Goal: Task Accomplishment & Management: Manage account settings

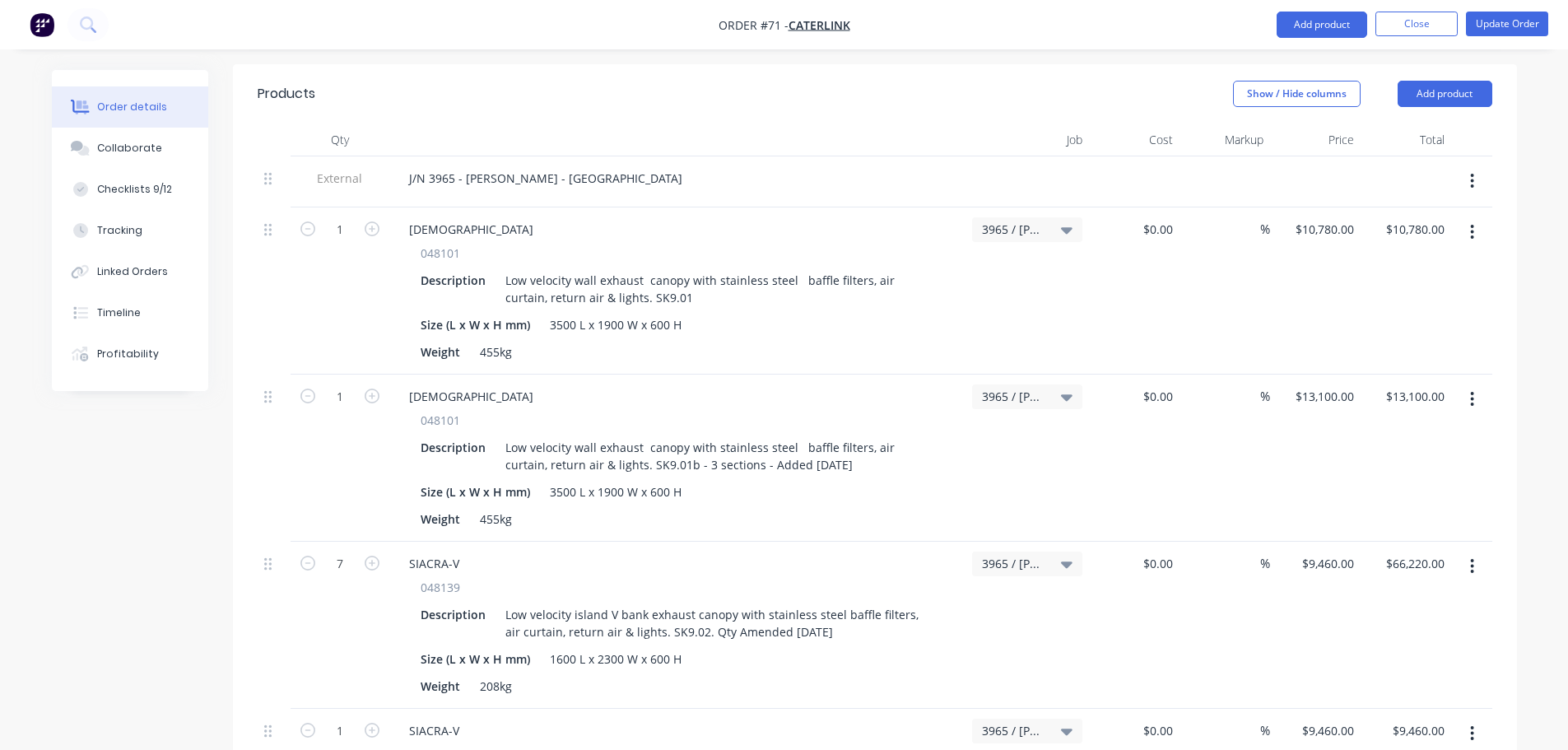
scroll to position [741, 0]
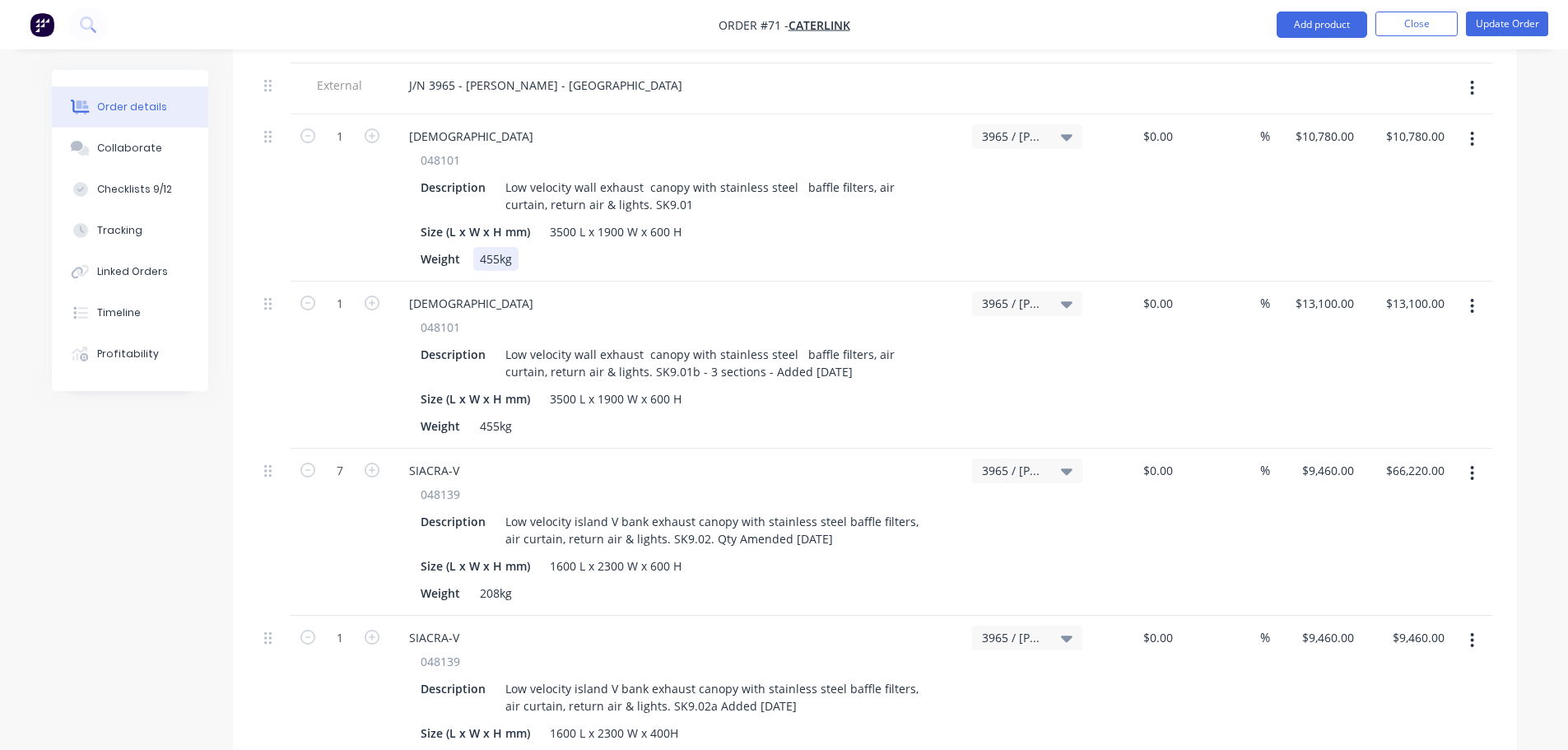
click at [657, 247] on div "Weight 455kg" at bounding box center [674, 258] width 520 height 24
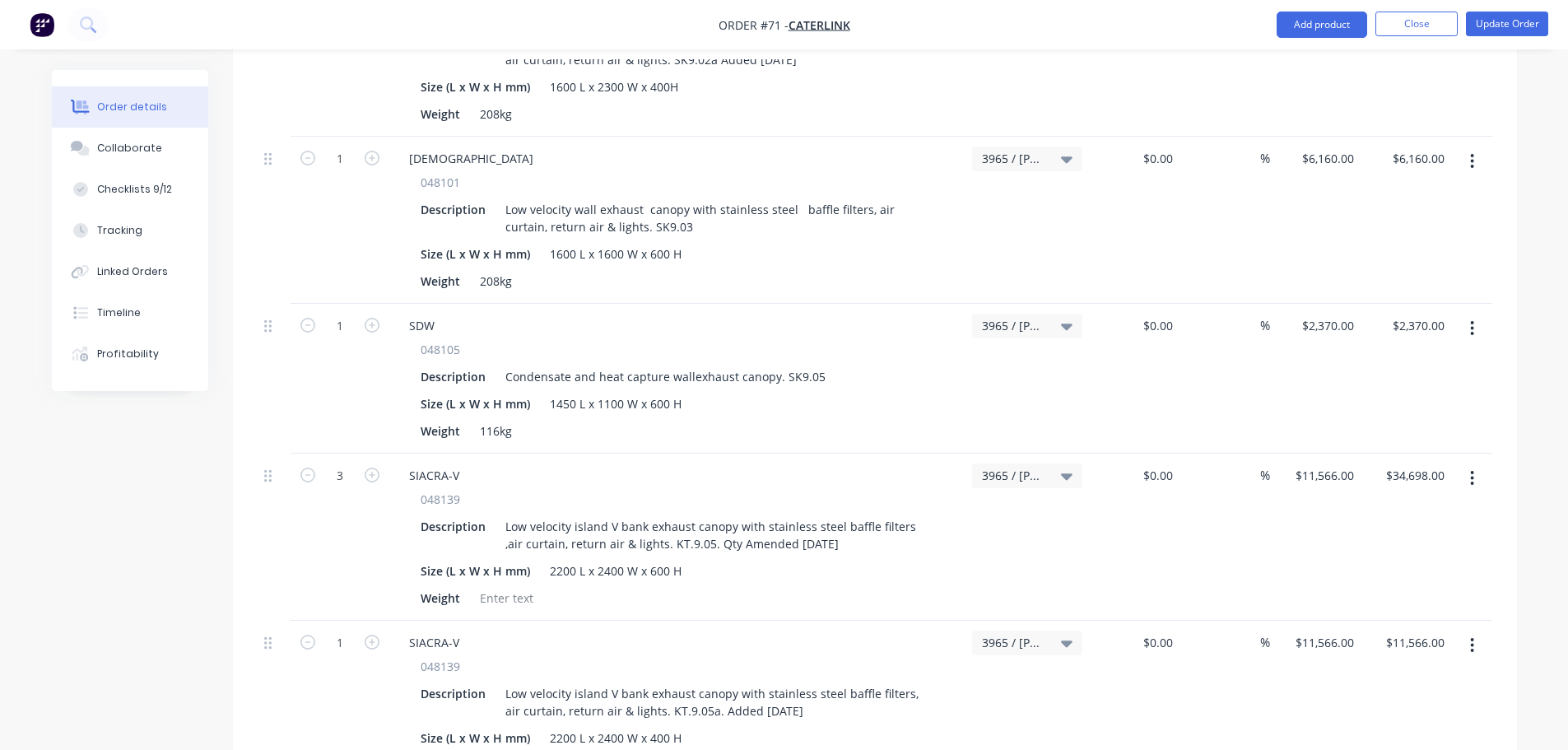
scroll to position [1400, 0]
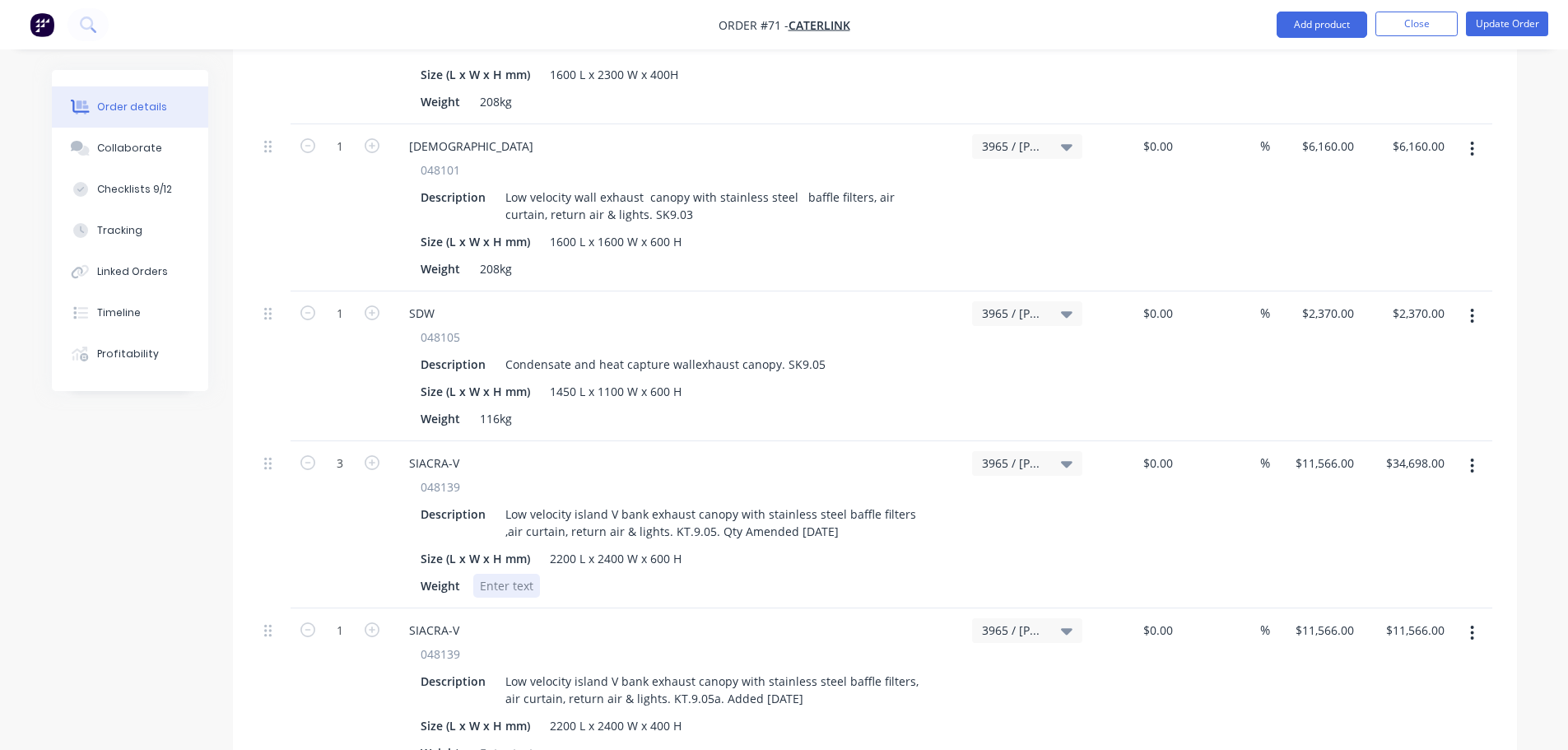
click at [524, 574] on div at bounding box center [506, 585] width 66 height 24
click at [524, 574] on div "Weight 286" at bounding box center [674, 585] width 520 height 24
click at [504, 574] on div "286" at bounding box center [490, 585] width 33 height 24
click at [640, 574] on div "Weight 286kg" at bounding box center [674, 585] width 520 height 24
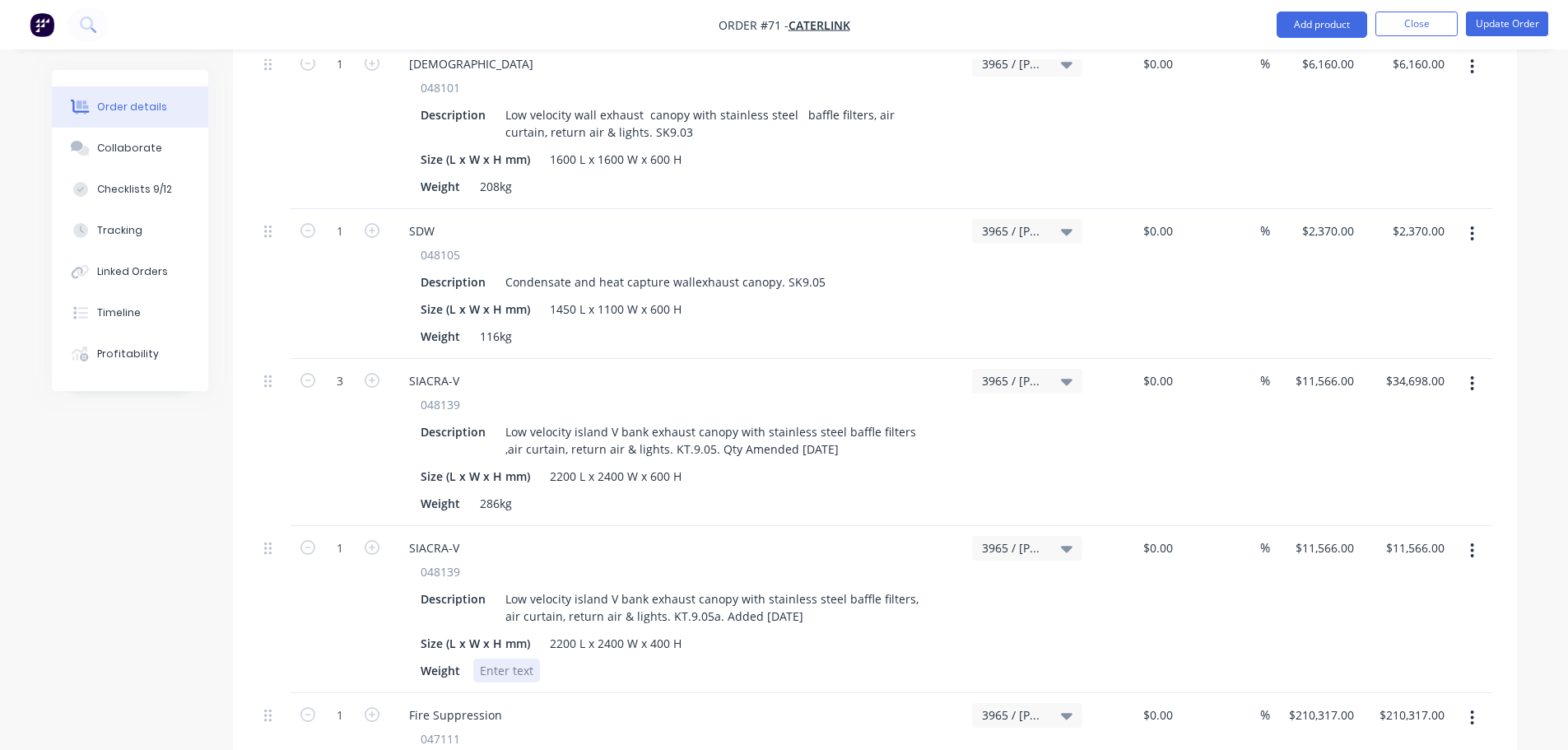
click at [499, 658] on div at bounding box center [506, 670] width 66 height 24
click at [1008, 630] on div "3965 / [PERSON_NAME] [GEOGRAPHIC_DATA]" at bounding box center [1027, 609] width 123 height 167
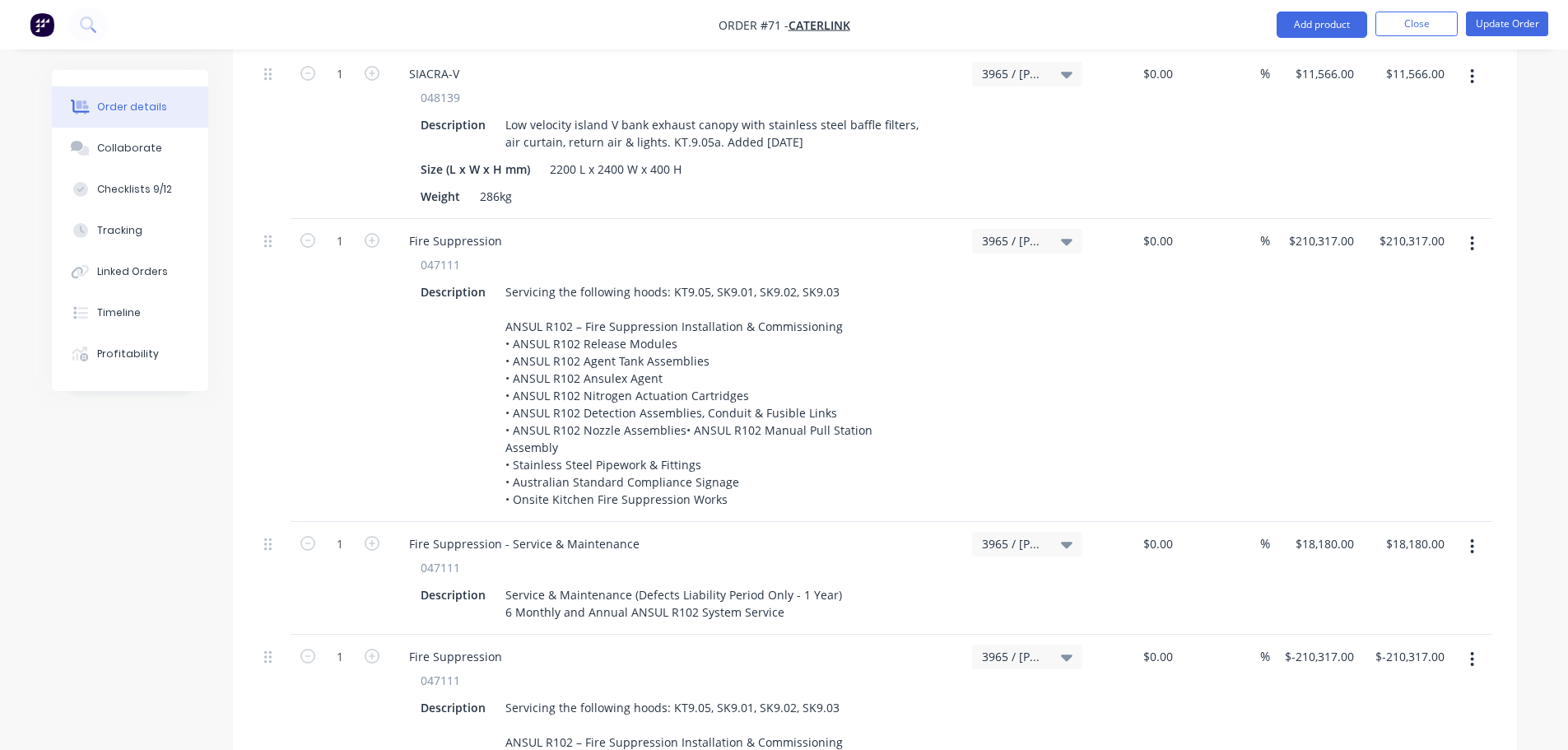
scroll to position [1976, 0]
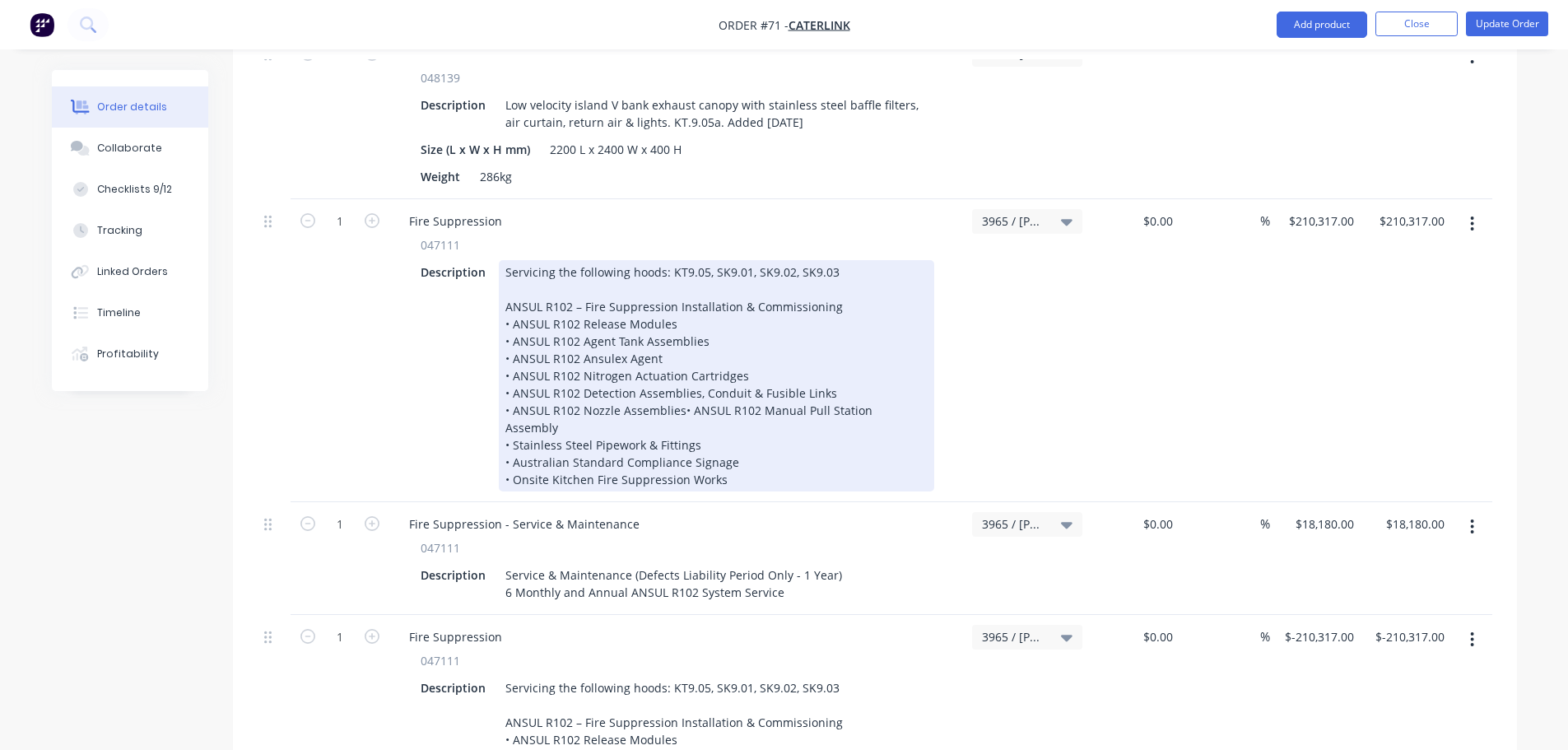
click at [805, 422] on div "Servicing the following hoods: KT9.05, SK9.01, SK9.02, SK9.03 ANSUL R102 – Fire…" at bounding box center [716, 375] width 436 height 231
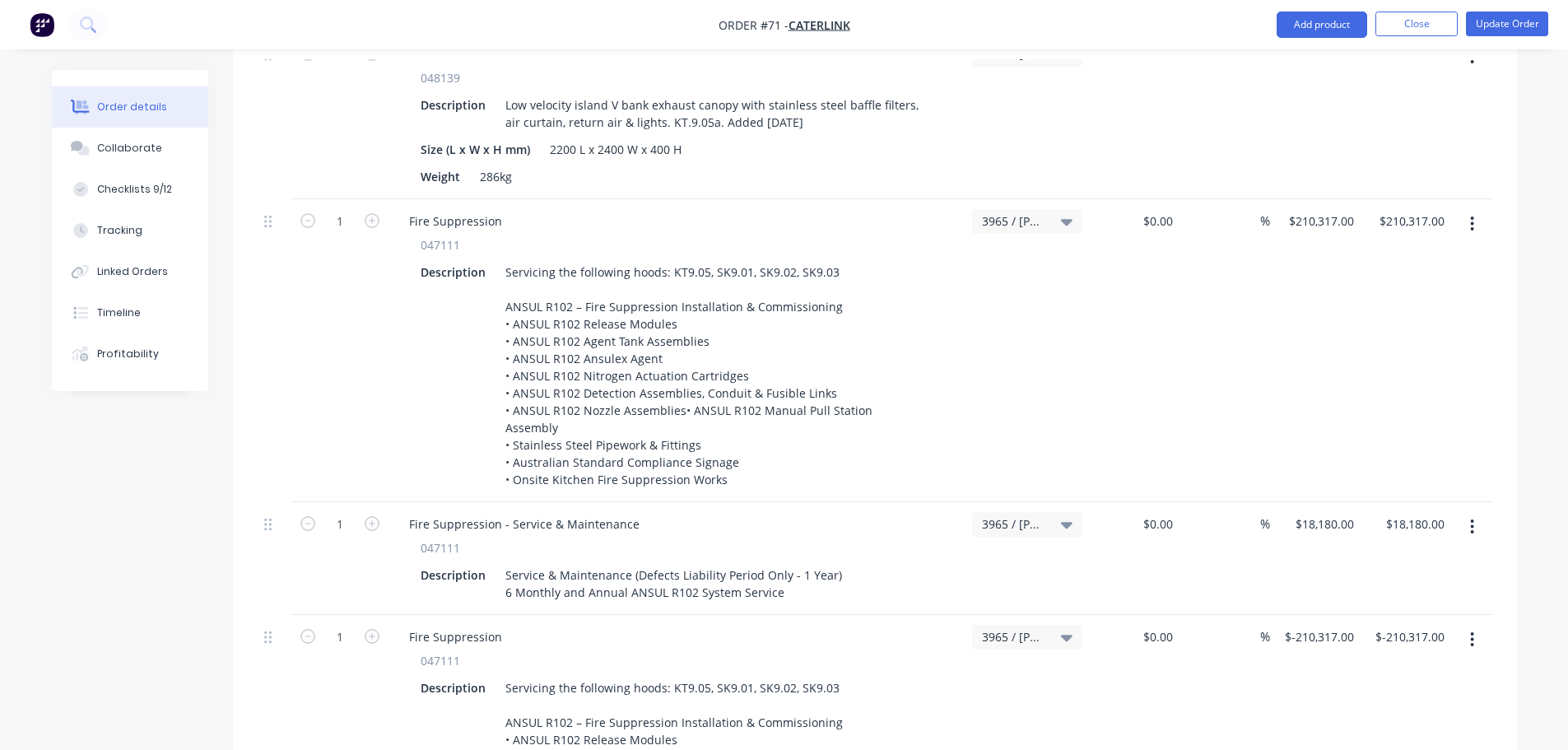
click at [1000, 352] on div "3965 / [PERSON_NAME] [GEOGRAPHIC_DATA]" at bounding box center [1027, 350] width 123 height 303
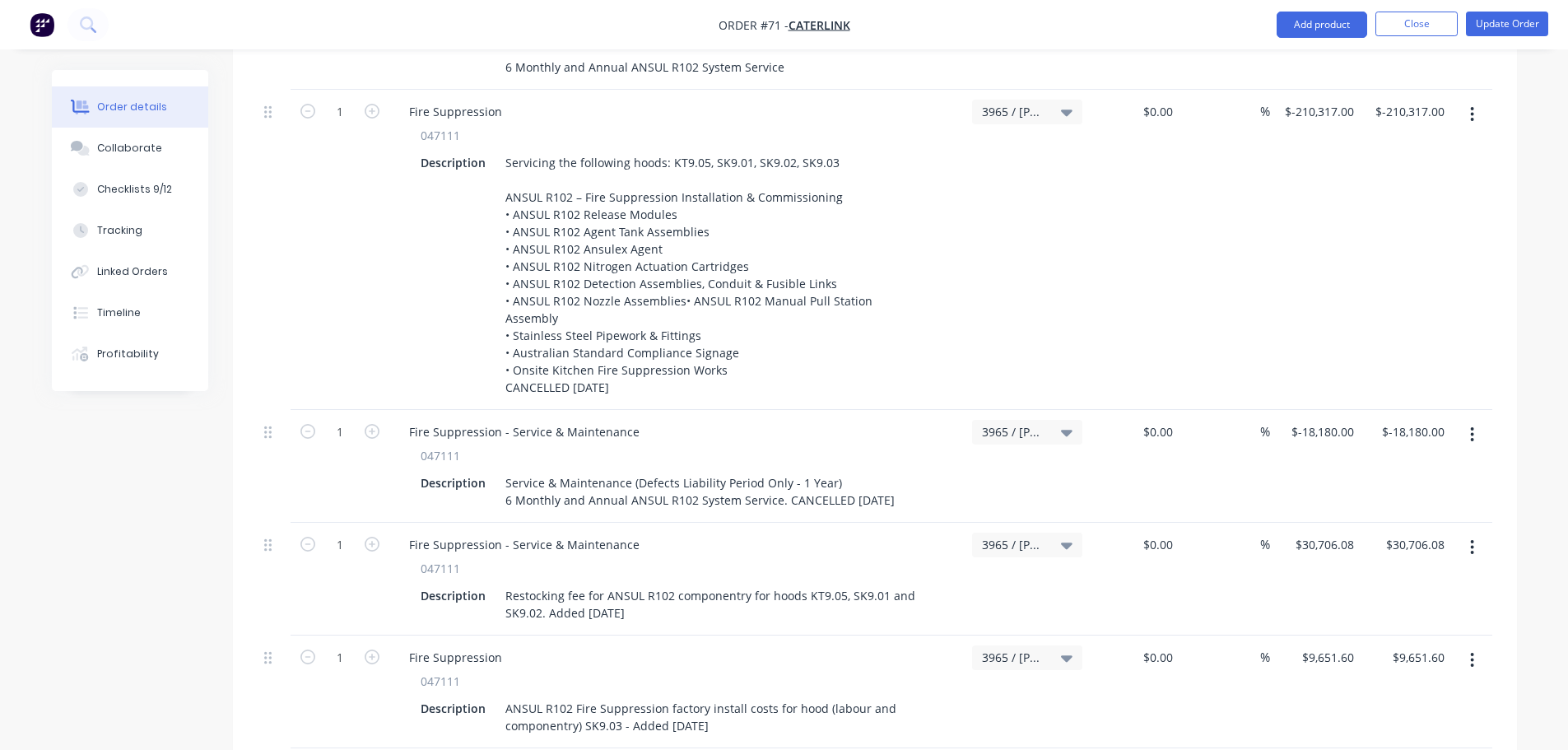
scroll to position [2552, 0]
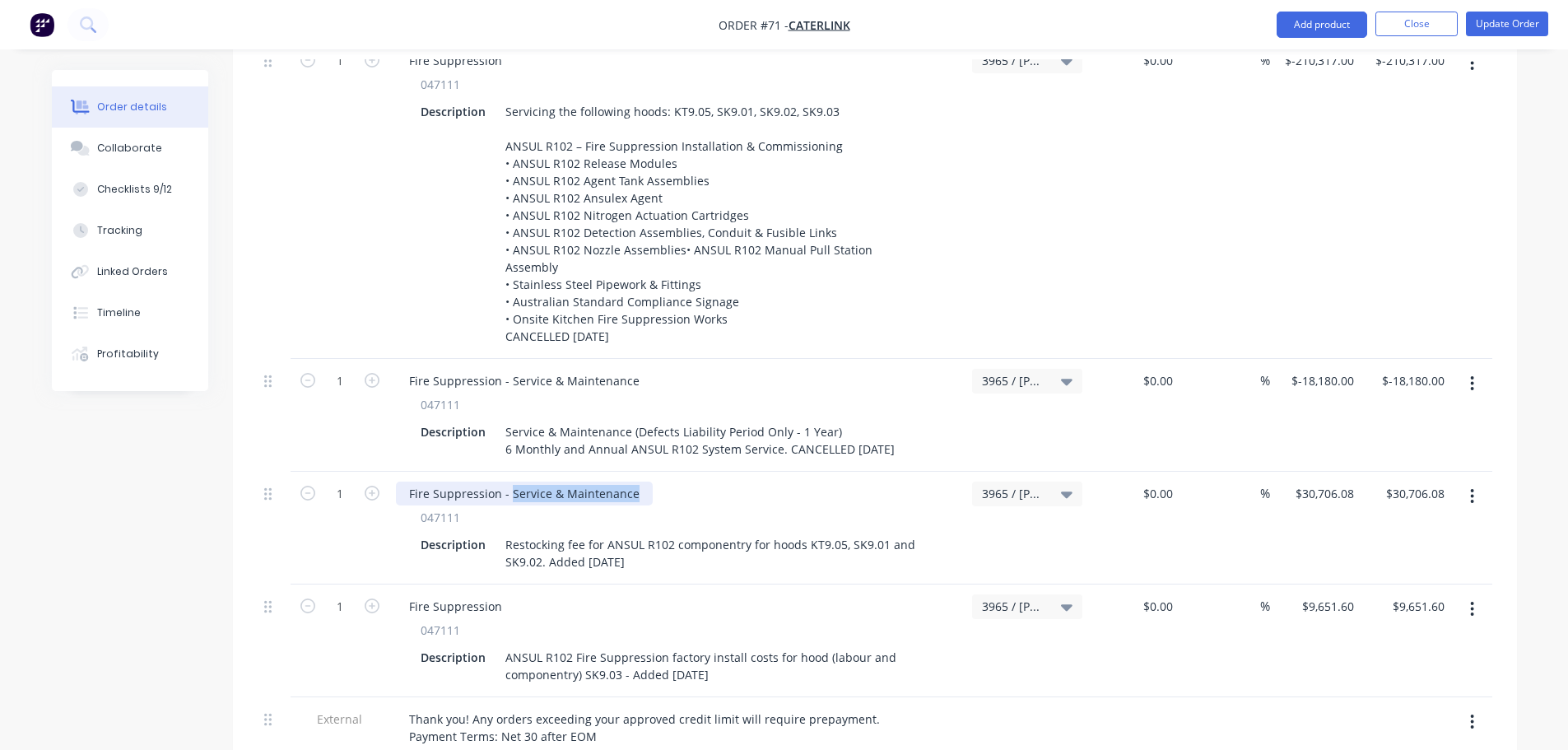
drag, startPoint x: 632, startPoint y: 417, endPoint x: 507, endPoint y: 428, distance: 125.5
click at [507, 482] on div "Fire Suppression - Service & Maintenance" at bounding box center [524, 493] width 257 height 24
click at [723, 509] on div "047111" at bounding box center [677, 518] width 513 height 17
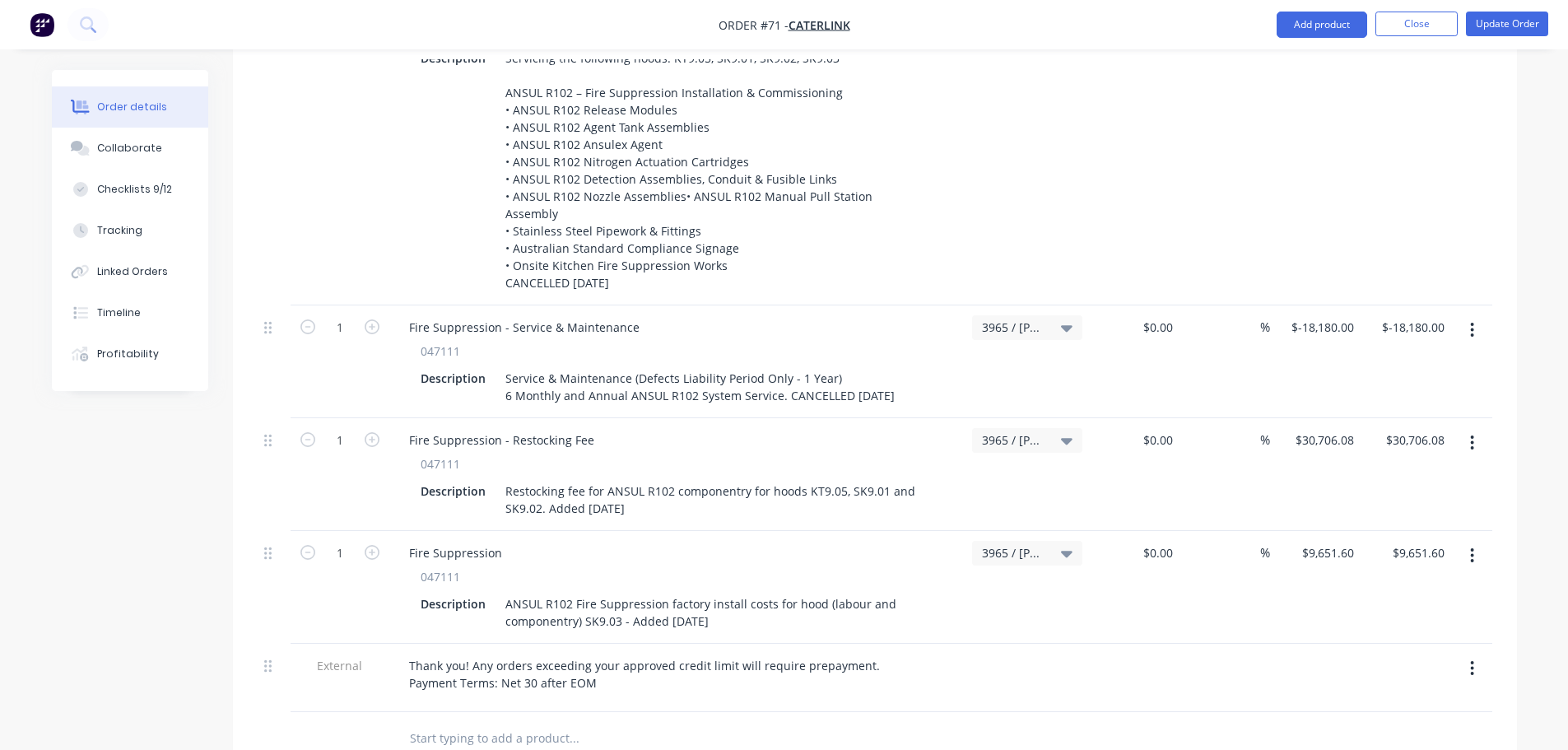
scroll to position [2634, 0]
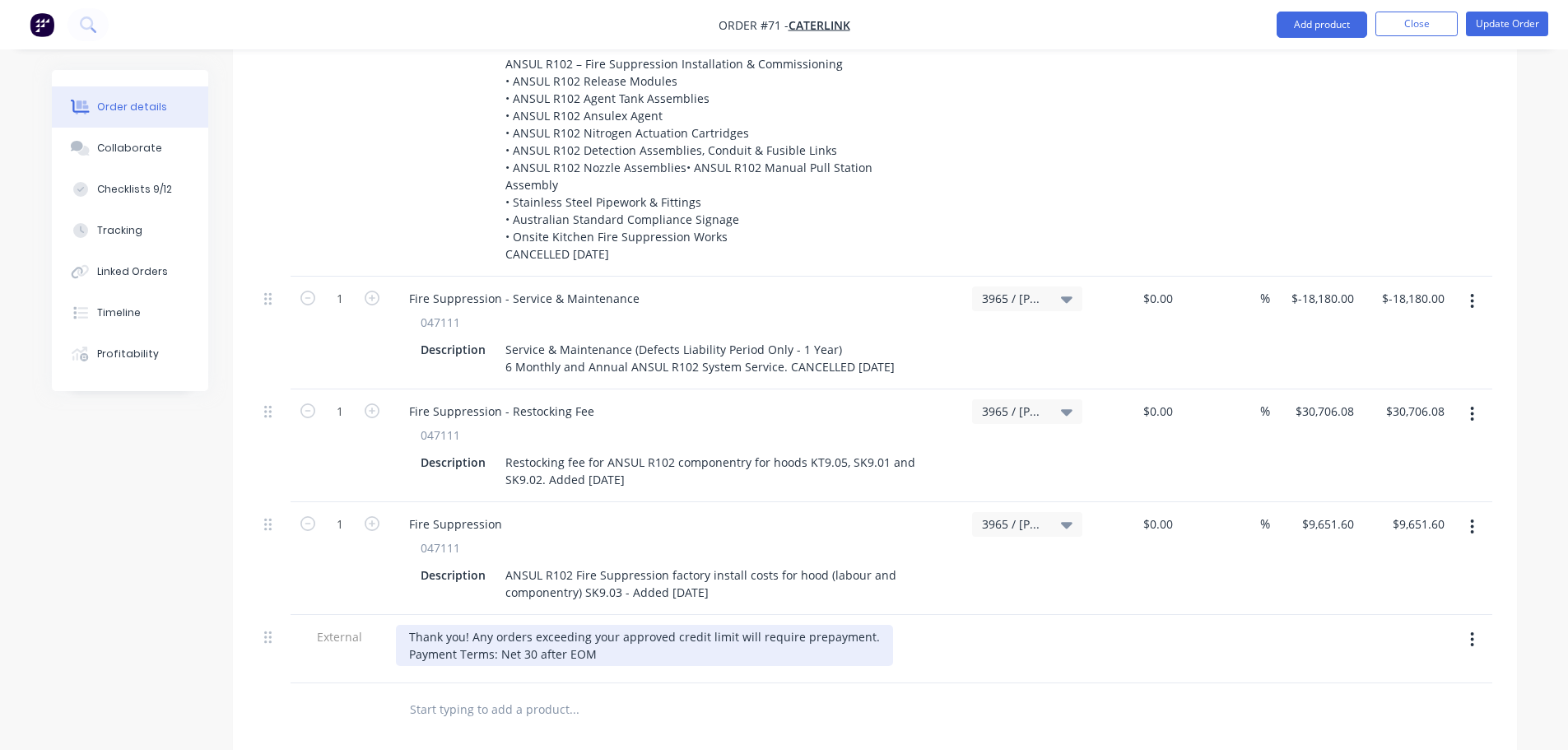
click at [604, 625] on div "Thank you! Any orders exceeding your approved credit limit will require prepaym…" at bounding box center [643, 645] width 497 height 41
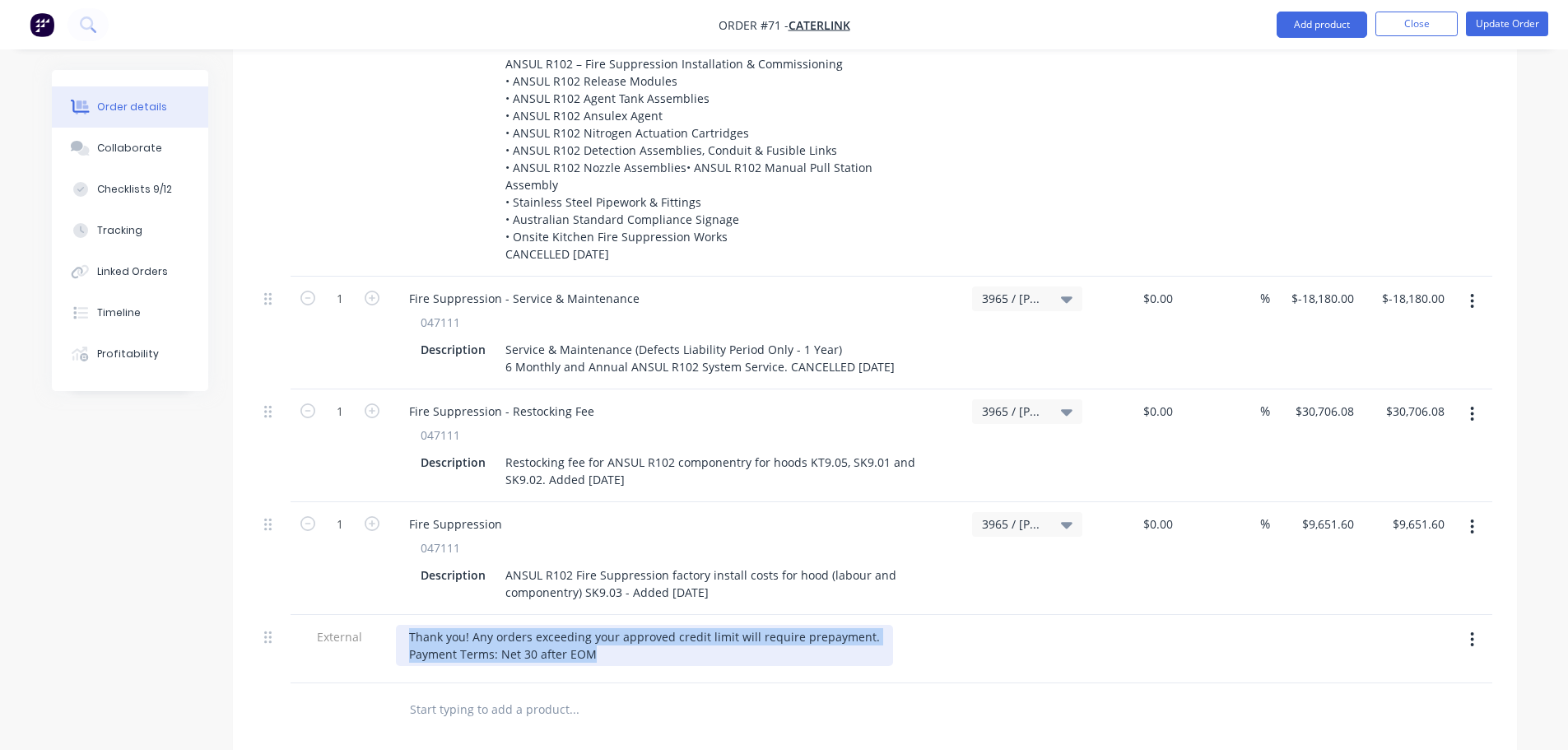
drag, startPoint x: 598, startPoint y: 582, endPoint x: 354, endPoint y: 572, distance: 244.2
click at [354, 615] on div "External Thank you! Any orders exceeding your approved credit limit will requir…" at bounding box center [875, 649] width 1234 height 68
paste div
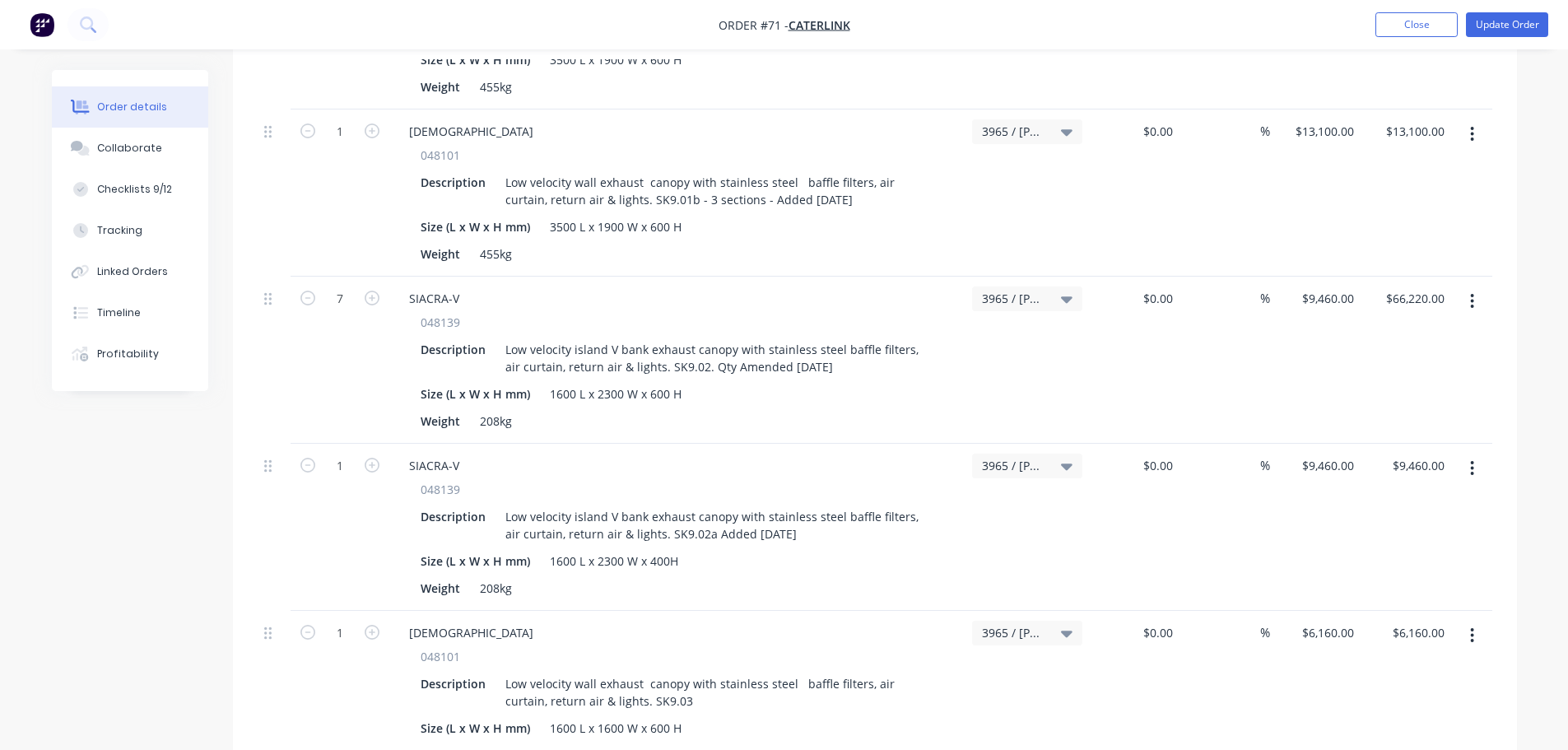
scroll to position [165, 0]
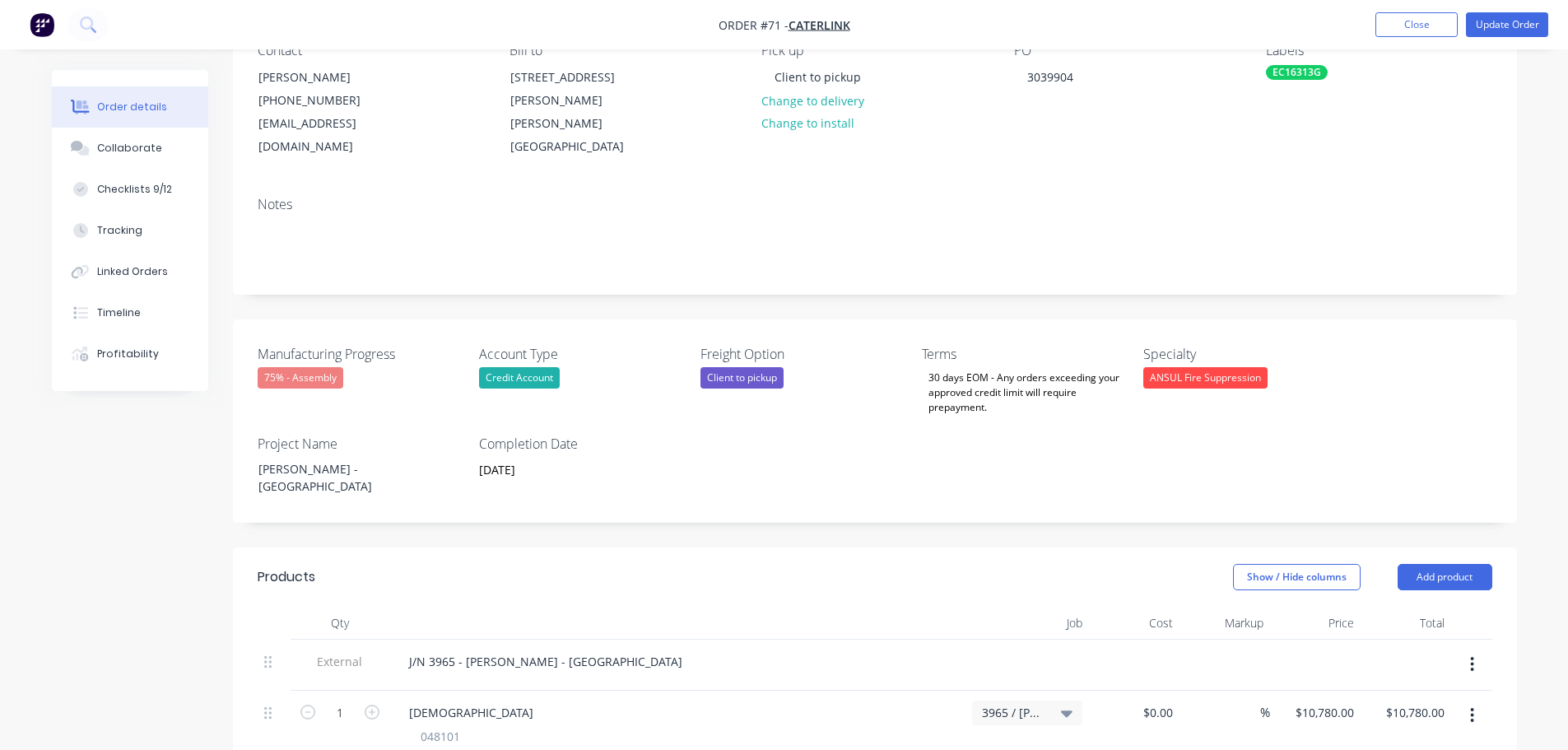
click at [1176, 367] on div "ANSUL Fire Suppression" at bounding box center [1206, 377] width 124 height 22
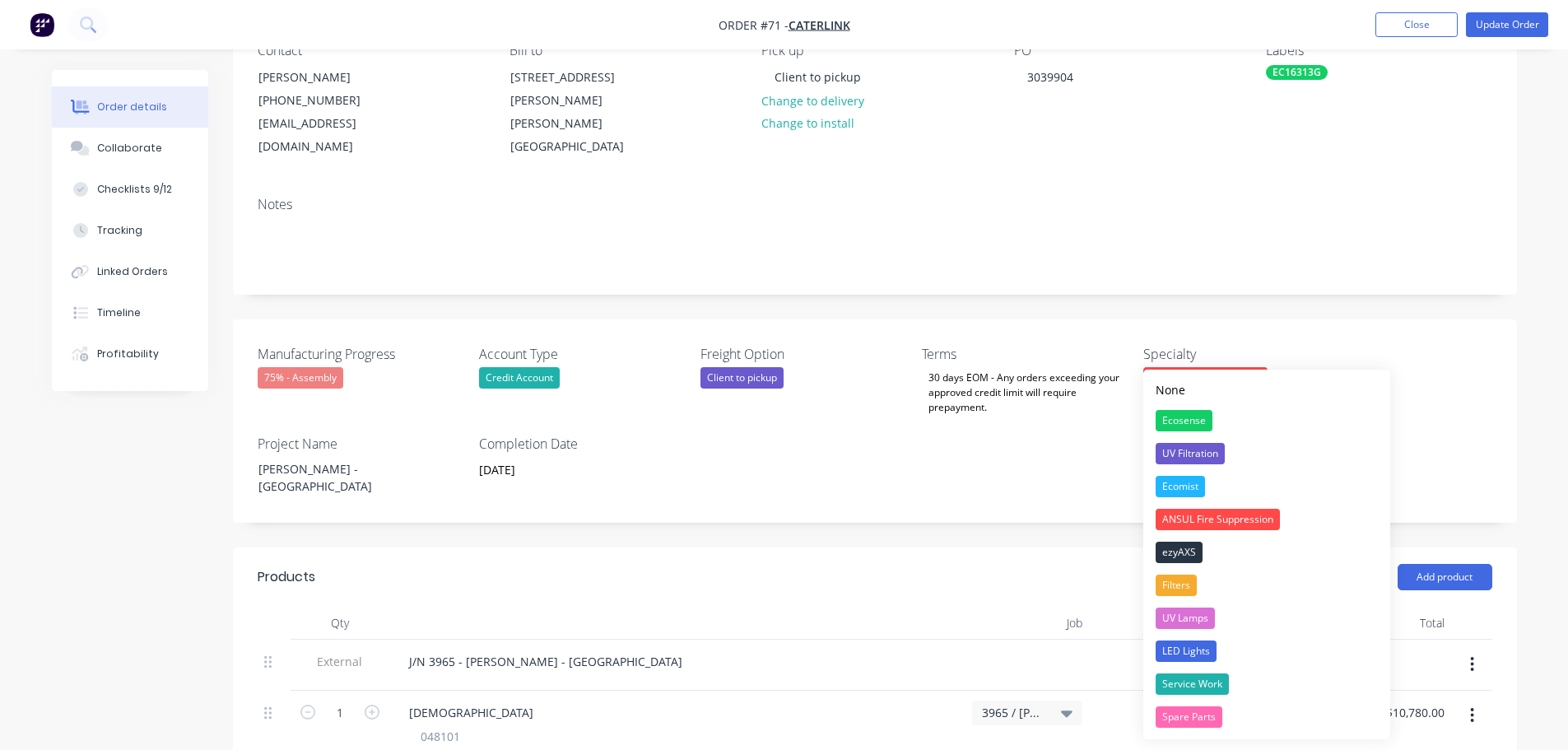
click at [1017, 441] on div "Manufacturing Progress 75% - Assembly Account Type Credit Account Freight Optio…" at bounding box center [875, 421] width 1284 height 203
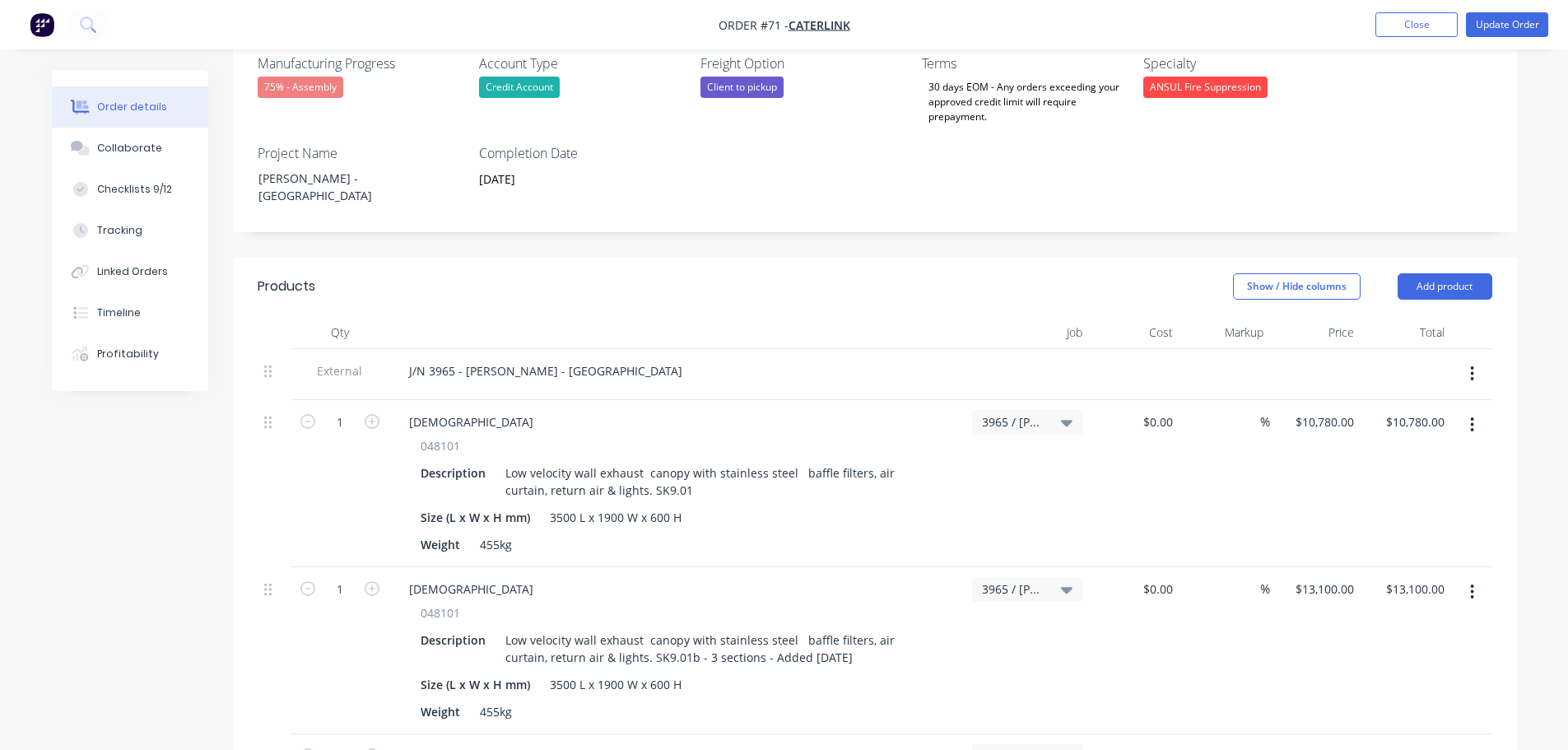
scroll to position [494, 0]
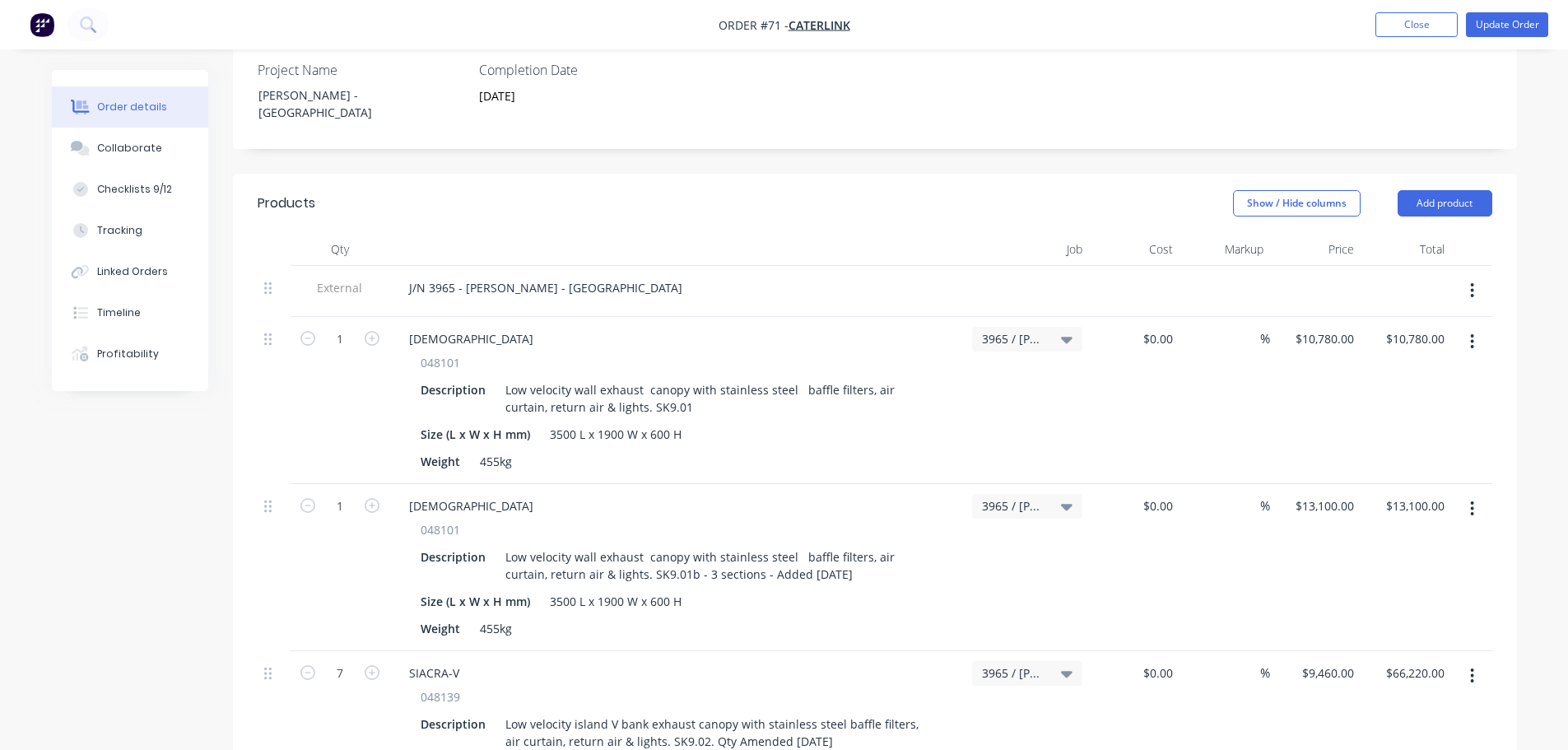
scroll to position [576, 0]
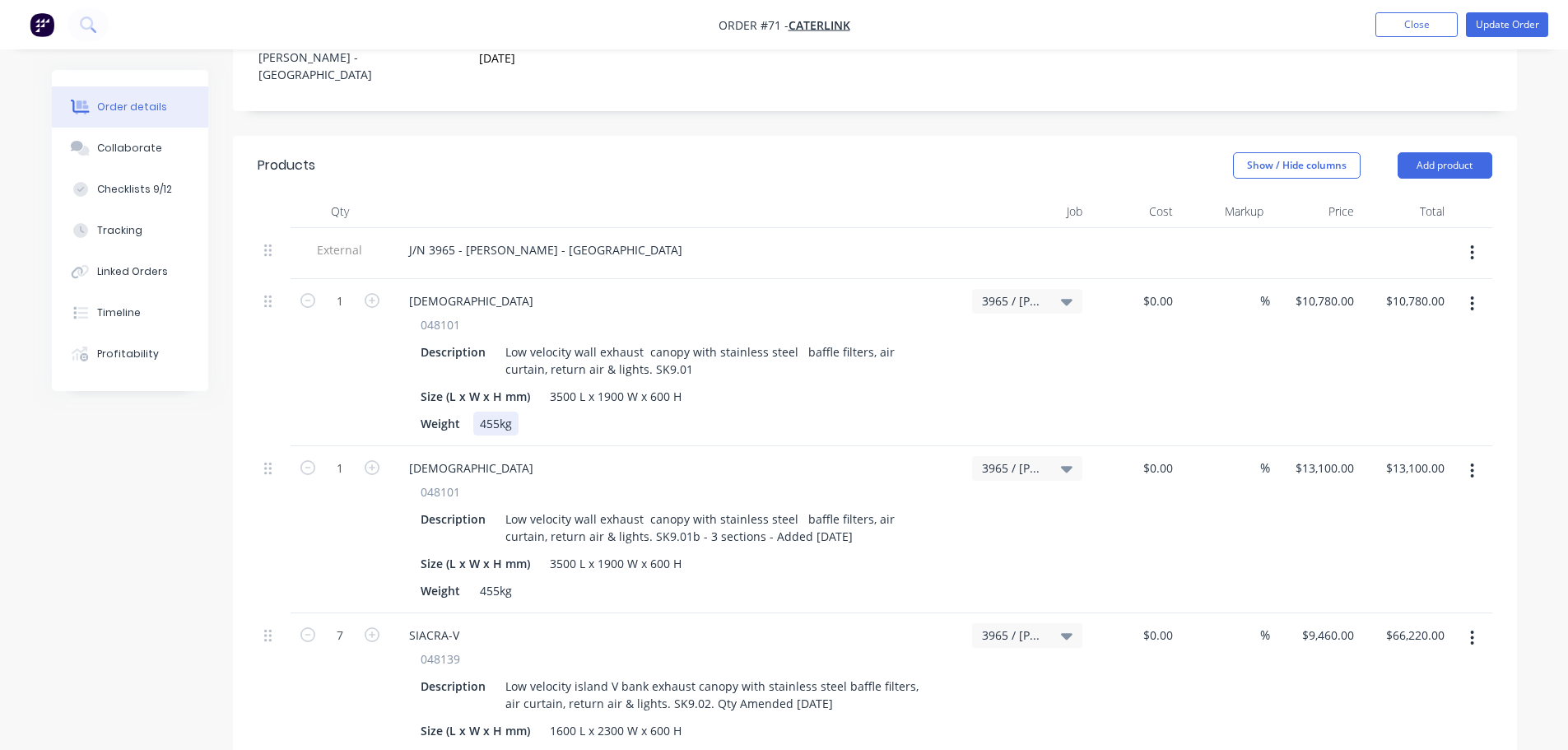
click at [568, 411] on div "Weight 455kg" at bounding box center [674, 423] width 520 height 24
click at [669, 411] on div "Weight 455kg" at bounding box center [674, 423] width 520 height 24
click at [747, 384] on div "Size (L x W x H mm) 3500 L x 1900 W x 600 H" at bounding box center [674, 396] width 520 height 24
click at [831, 384] on div "Size (L x W x H mm) 3500 L x 1900 W x 600 H" at bounding box center [674, 396] width 520 height 24
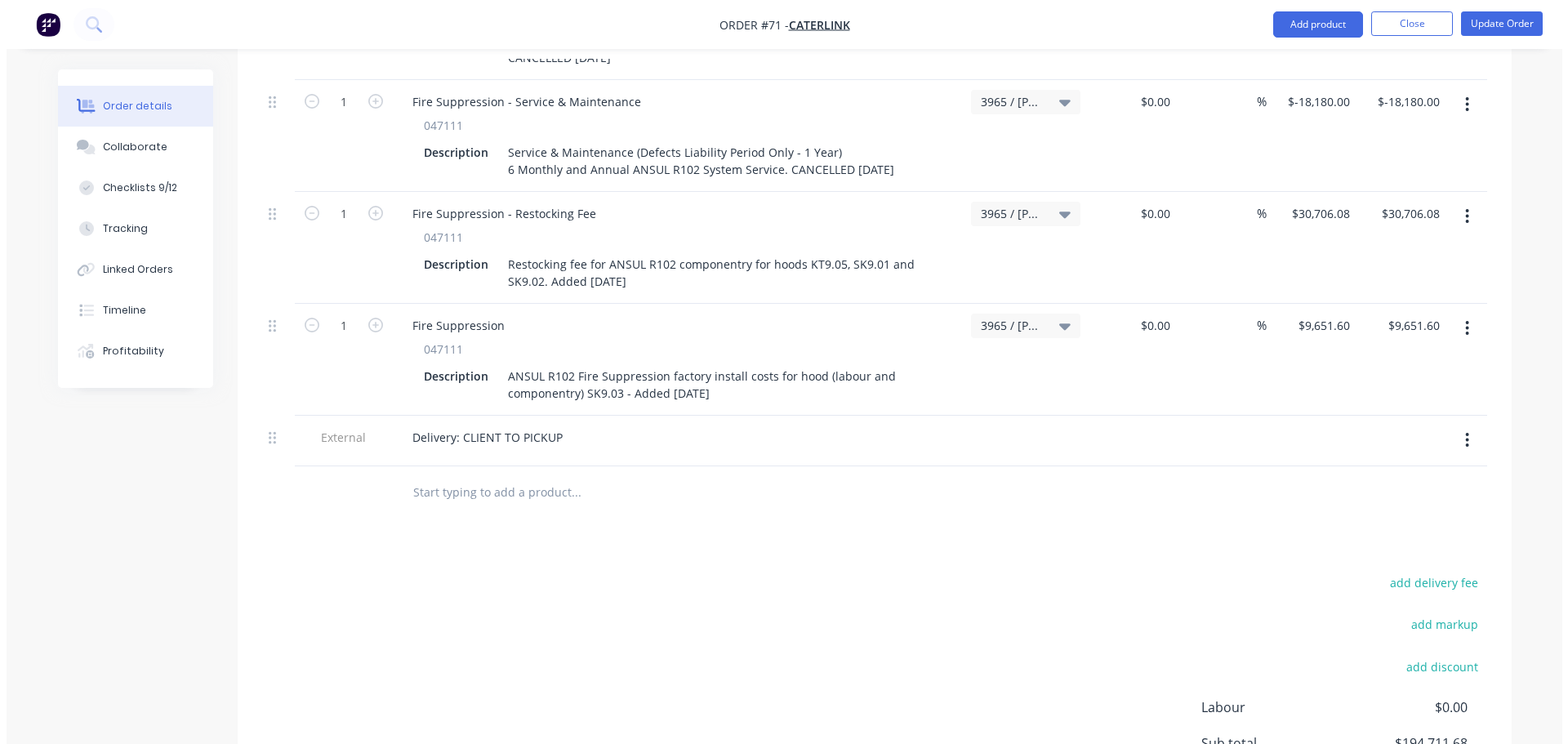
scroll to position [2682, 0]
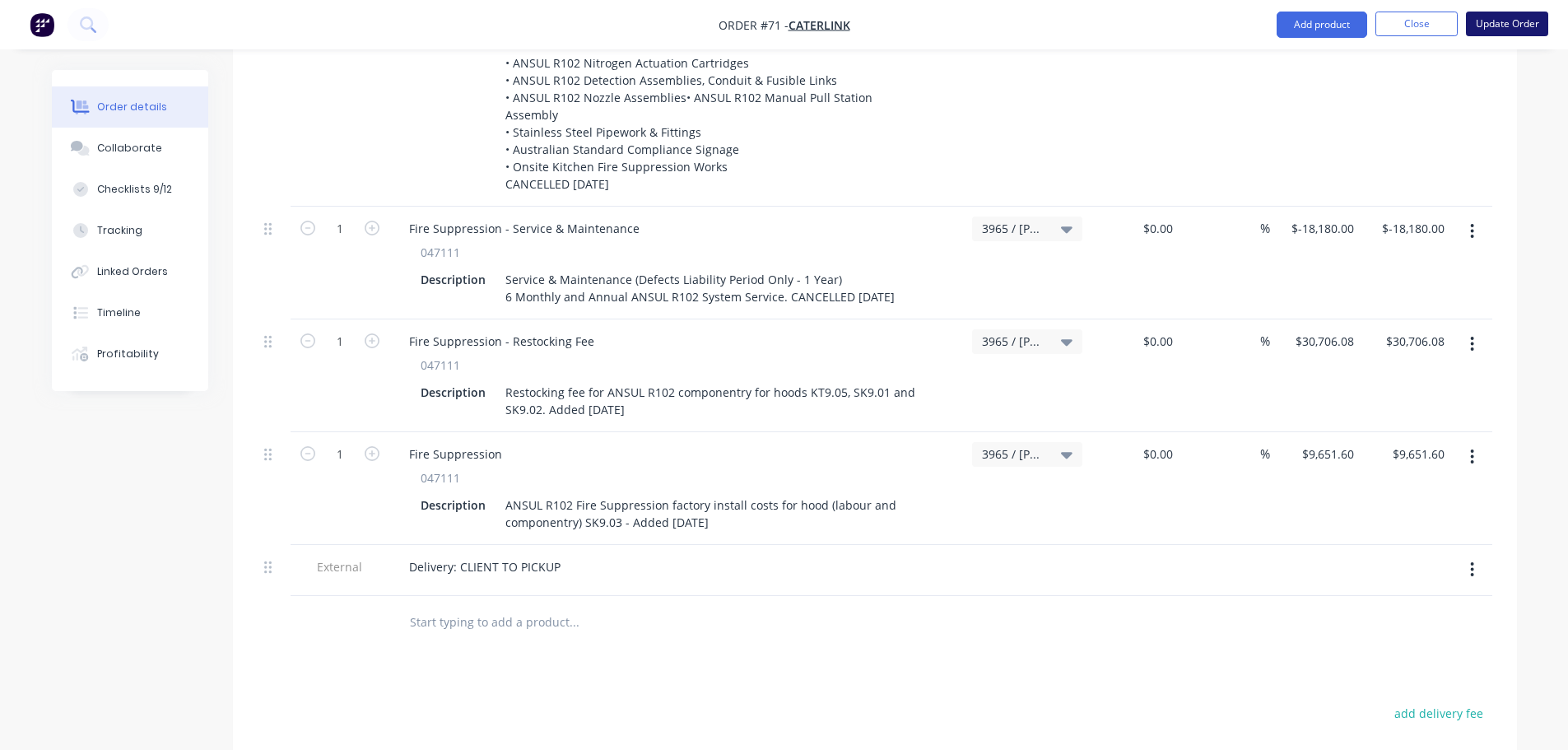
click at [1516, 25] on button "Update Order" at bounding box center [1507, 24] width 82 height 24
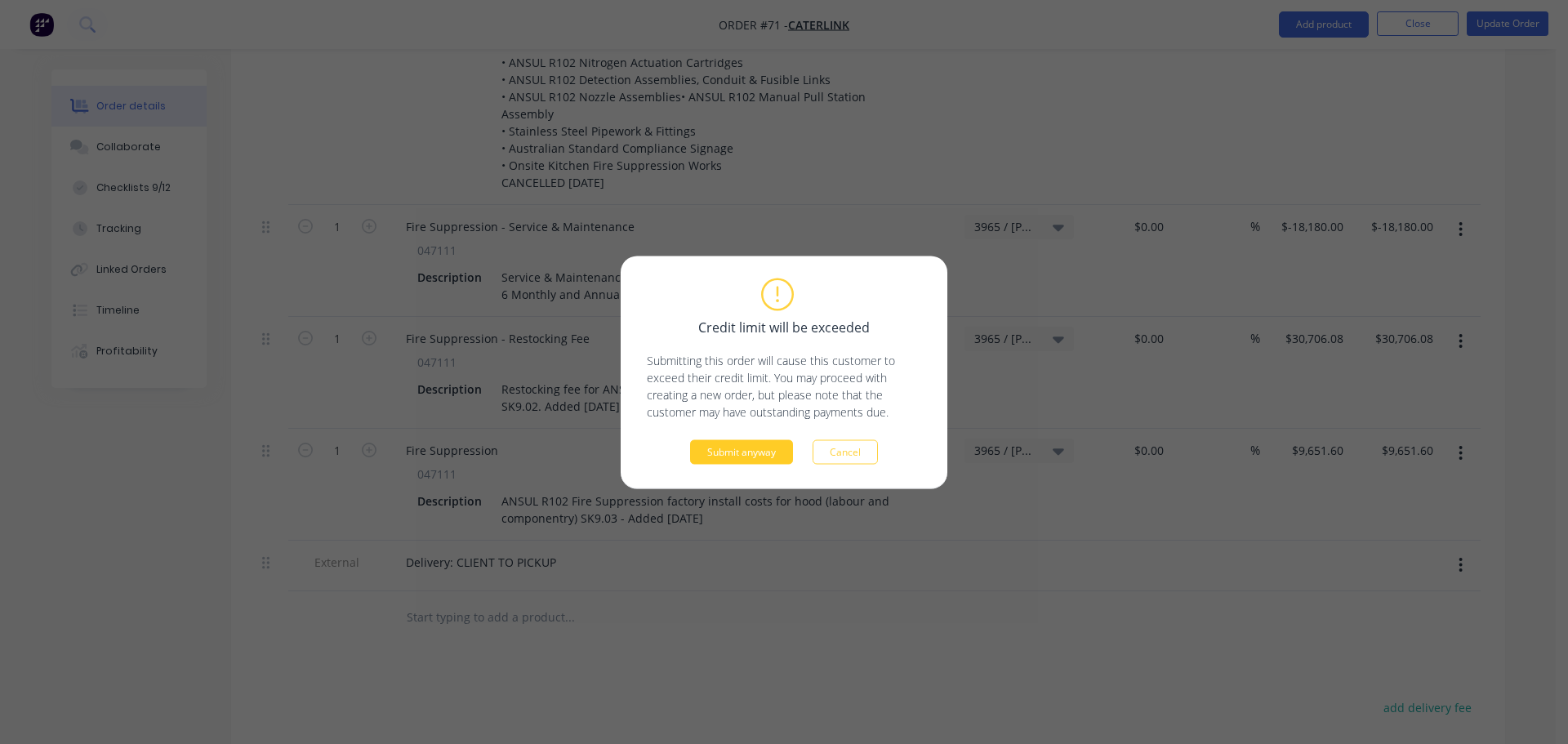
click at [777, 456] on button "Submit anyway" at bounding box center [742, 451] width 103 height 24
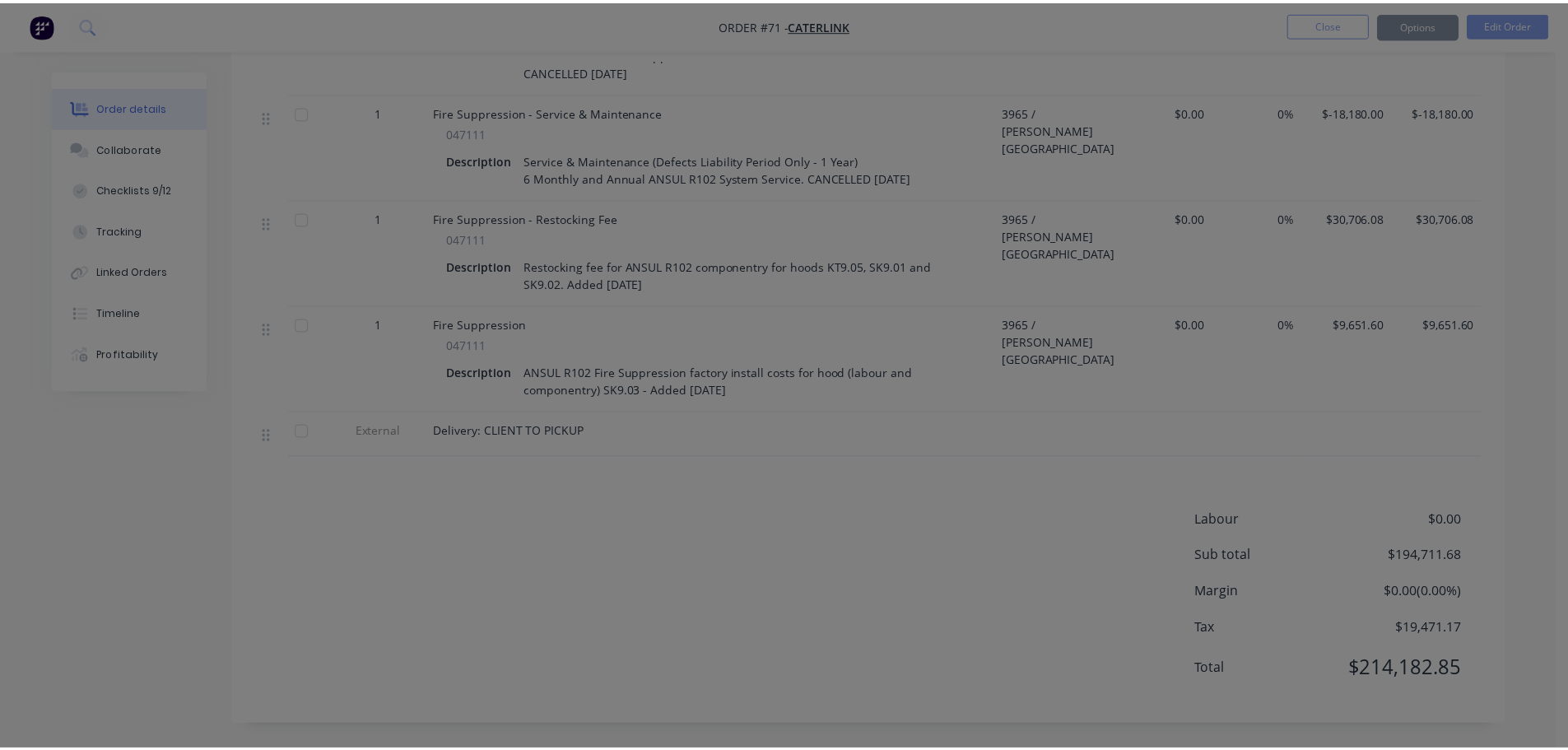
scroll to position [2662, 0]
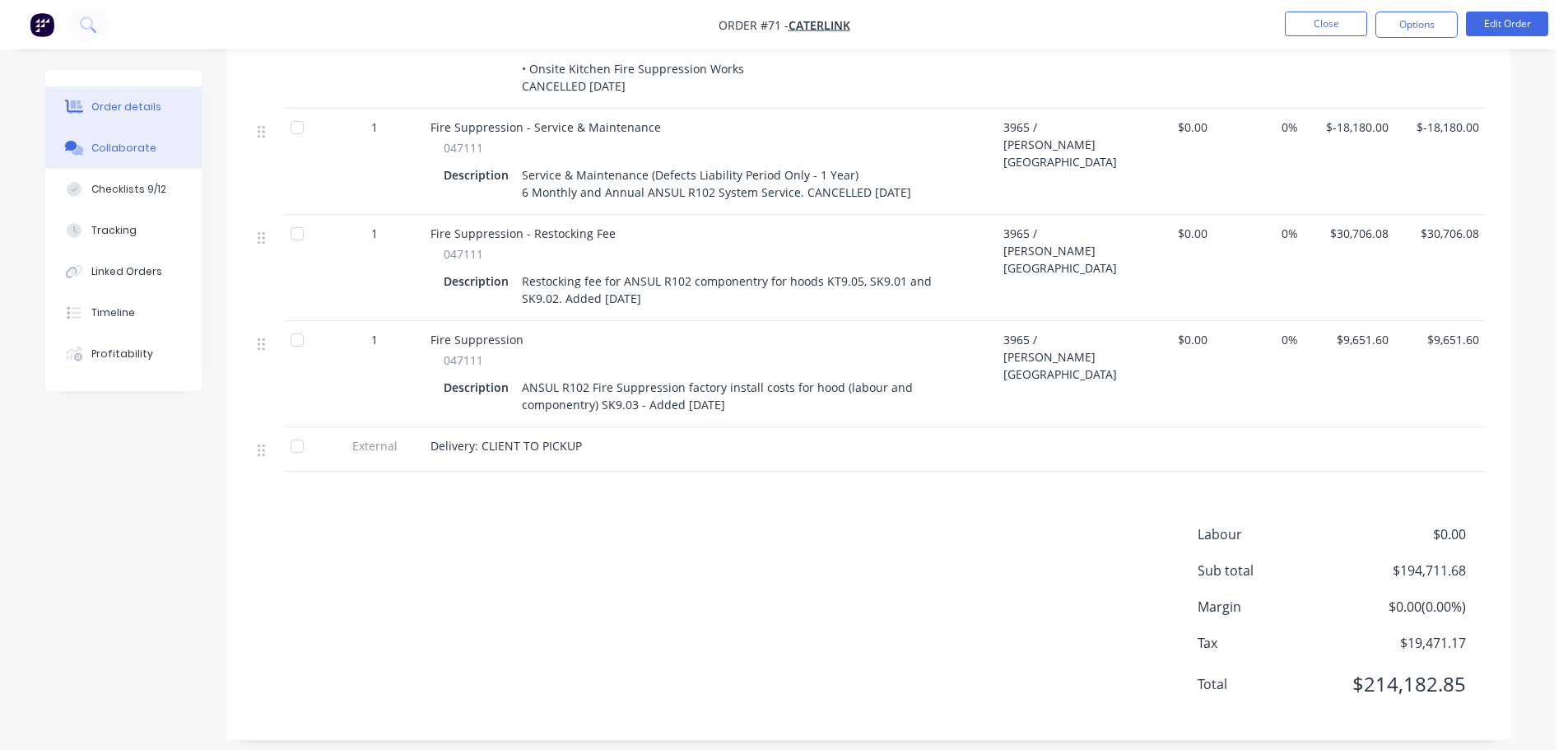
click at [139, 161] on button "Collaborate" at bounding box center [123, 148] width 156 height 41
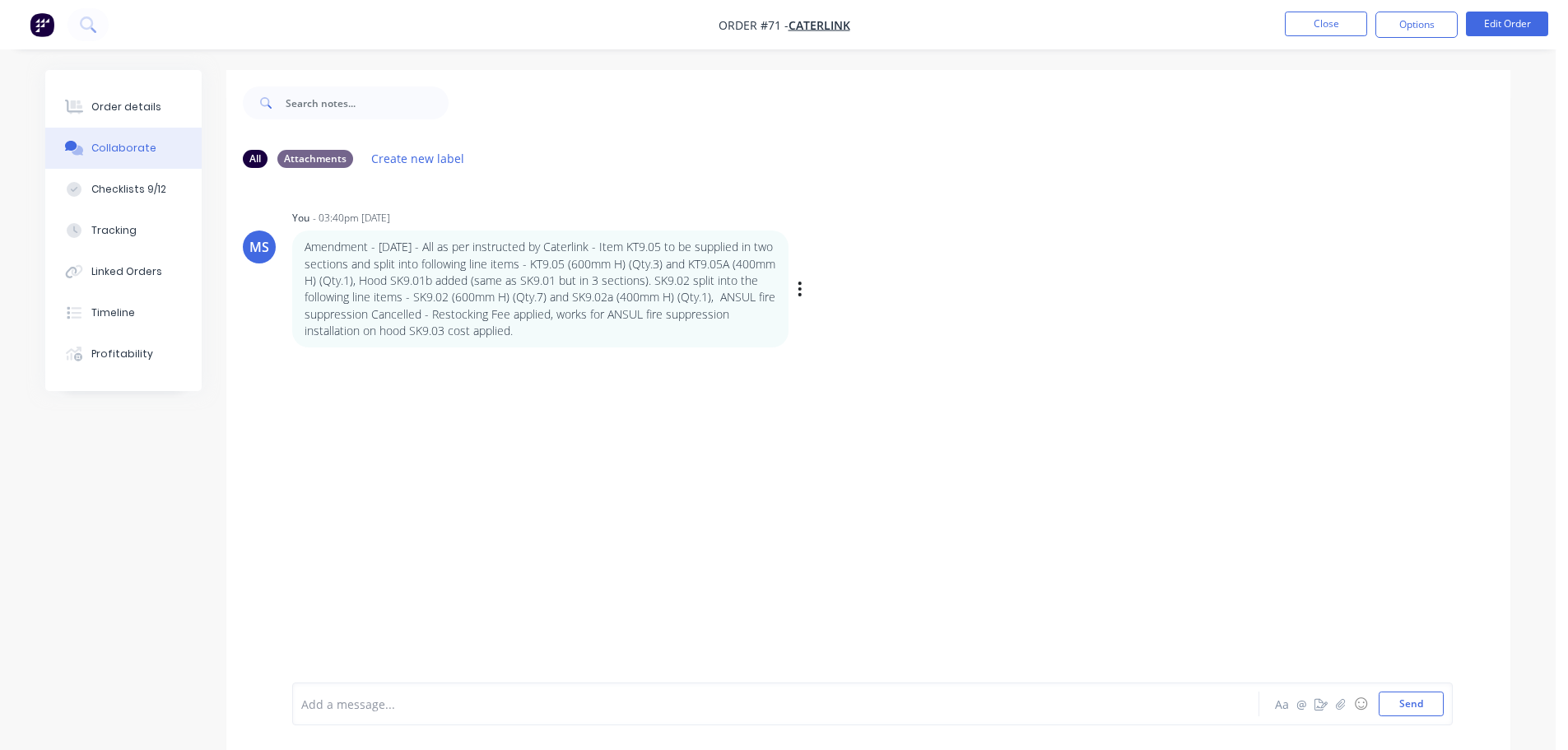
drag, startPoint x: 595, startPoint y: 343, endPoint x: 302, endPoint y: 252, distance: 306.8
click at [302, 252] on div "Amendment - [DATE] - All as per instructed by Caterlink - Item KT9.05 to be sup…" at bounding box center [540, 289] width 497 height 117
copy p "Amendment - [DATE] - All as per instructed by Caterlink - Item KT9.05 to be sup…"
click at [799, 291] on icon "button" at bounding box center [801, 290] width 5 height 19
click at [825, 320] on button "Edit" at bounding box center [860, 319] width 104 height 27
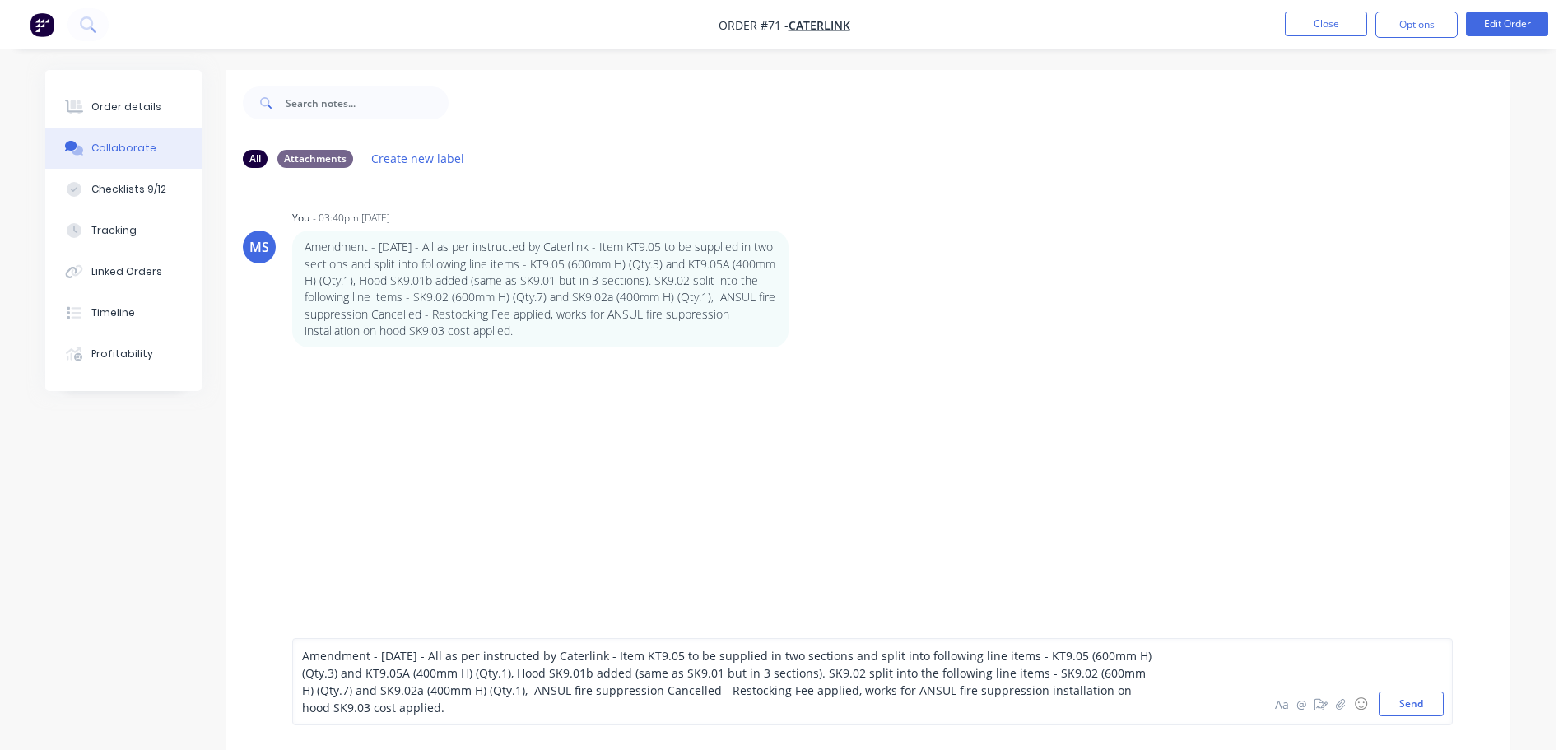
click at [391, 660] on span "Amendment - [DATE] - All as per instructed by Caterlink - Item KT9.05 to be sup…" at bounding box center [728, 681] width 853 height 67
click at [1423, 705] on button "Send" at bounding box center [1411, 704] width 65 height 24
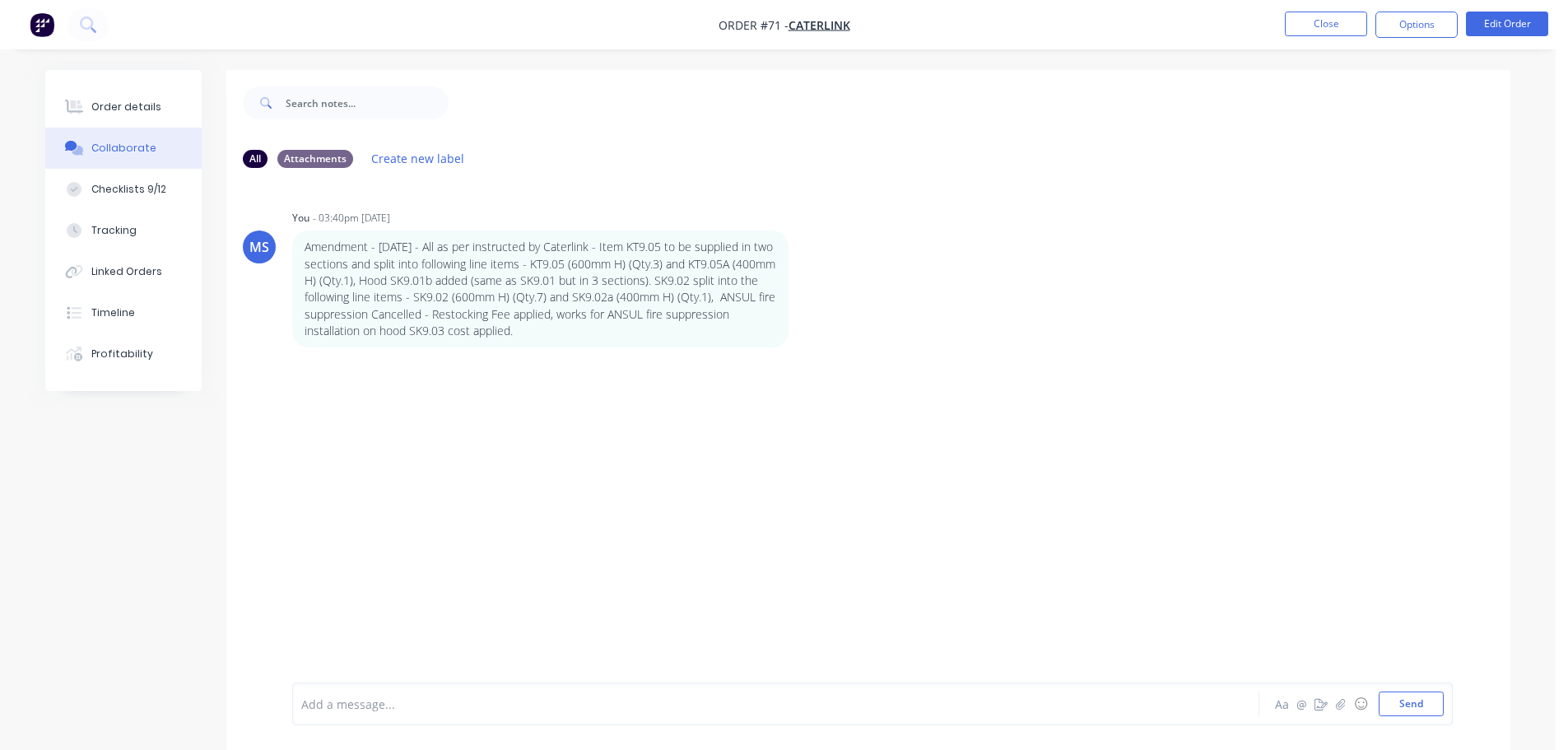
click at [38, 31] on img "button" at bounding box center [42, 24] width 24 height 24
drag, startPoint x: 108, startPoint y: 110, endPoint x: 117, endPoint y: 109, distance: 9.1
click at [108, 110] on div "Order details" at bounding box center [127, 107] width 70 height 15
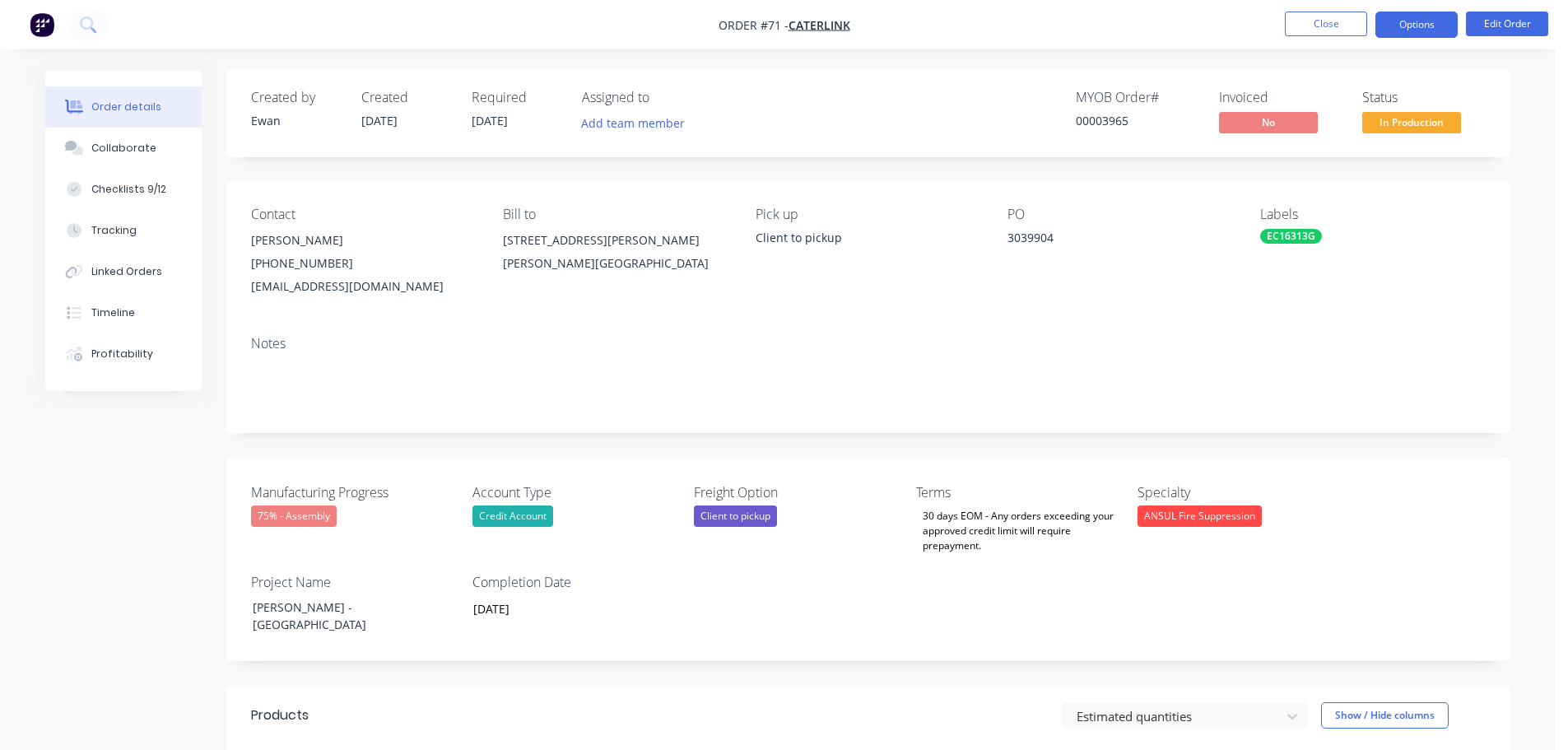
click at [1424, 26] on button "Options" at bounding box center [1416, 24] width 82 height 26
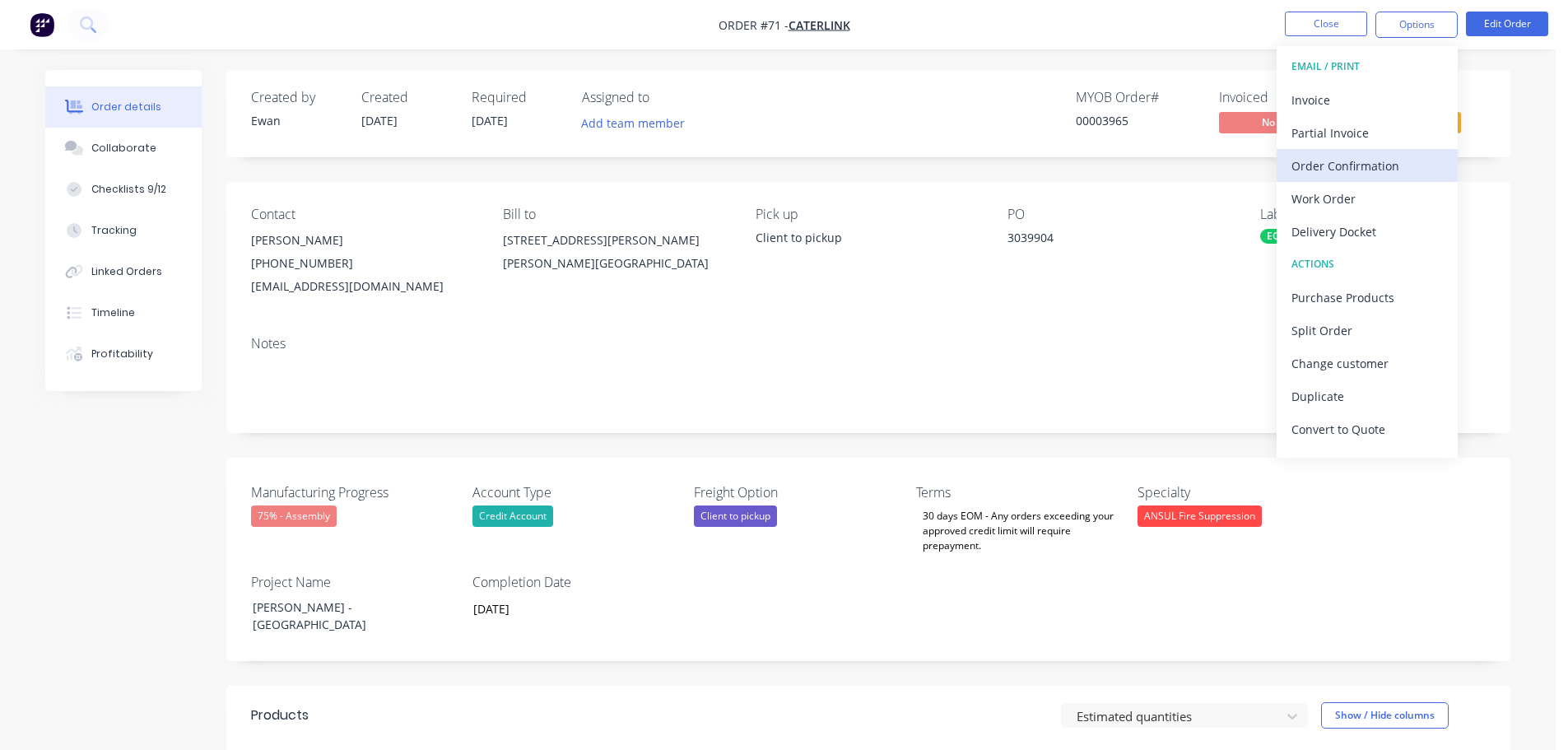
click at [1402, 163] on div "Order Confirmation" at bounding box center [1366, 165] width 151 height 24
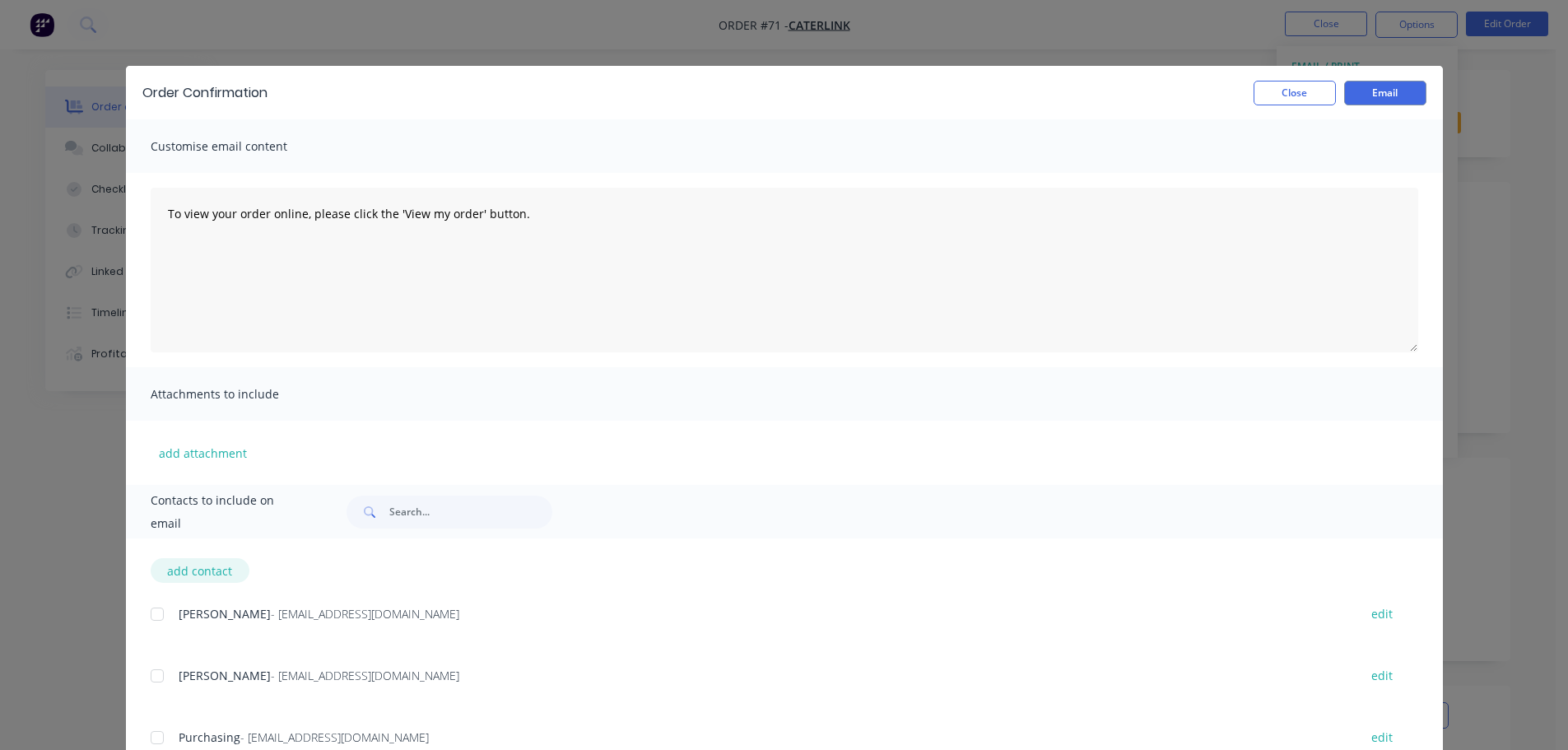
click at [224, 569] on button "add contact" at bounding box center [200, 570] width 99 height 24
select select "AU"
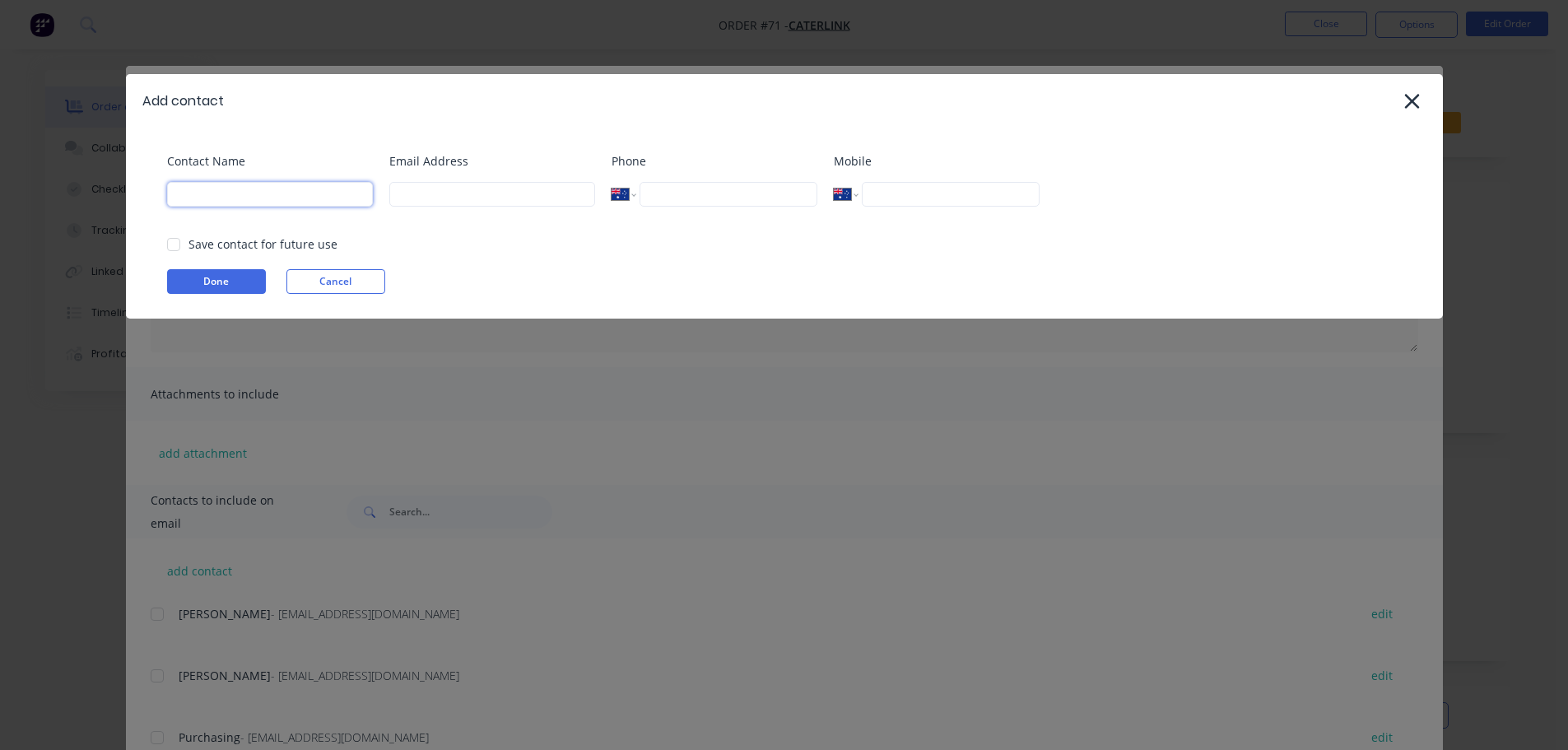
click at [346, 183] on input at bounding box center [270, 194] width 206 height 24
type input "[PERSON_NAME]"
click at [688, 200] on input "tel" at bounding box center [728, 194] width 177 height 24
paste input "0414 157 214"
type input "0414 157 214"
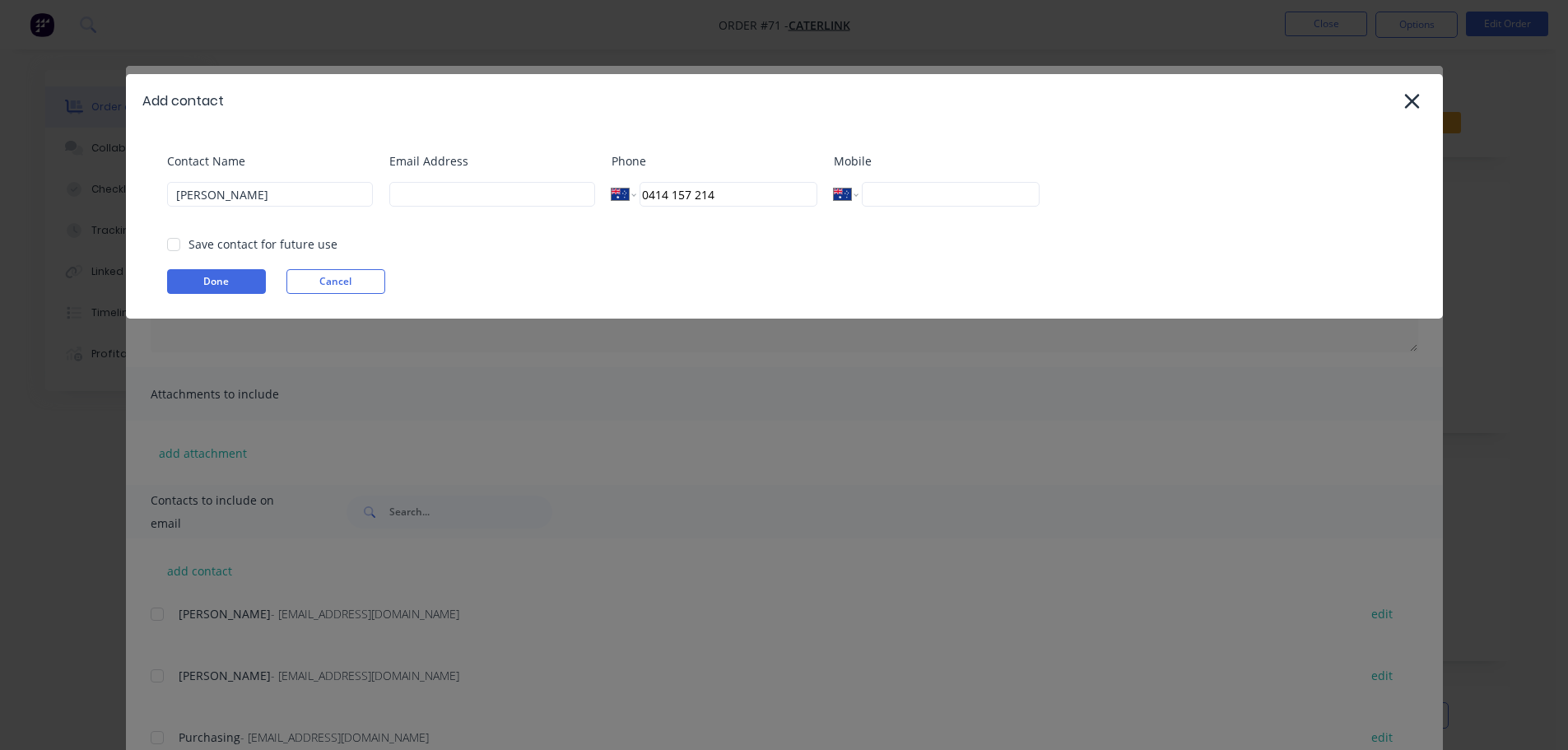
click at [725, 219] on div "Phone International [GEOGRAPHIC_DATA] [GEOGRAPHIC_DATA] [GEOGRAPHIC_DATA] [GEOG…" at bounding box center [715, 185] width 206 height 66
click at [623, 182] on div "International [GEOGRAPHIC_DATA] [GEOGRAPHIC_DATA] [GEOGRAPHIC_DATA] [GEOGRAPHIC…" at bounding box center [715, 194] width 206 height 24
click at [911, 195] on input "tel" at bounding box center [950, 194] width 177 height 24
paste input "0414 157 214"
type input "0414 157 214"
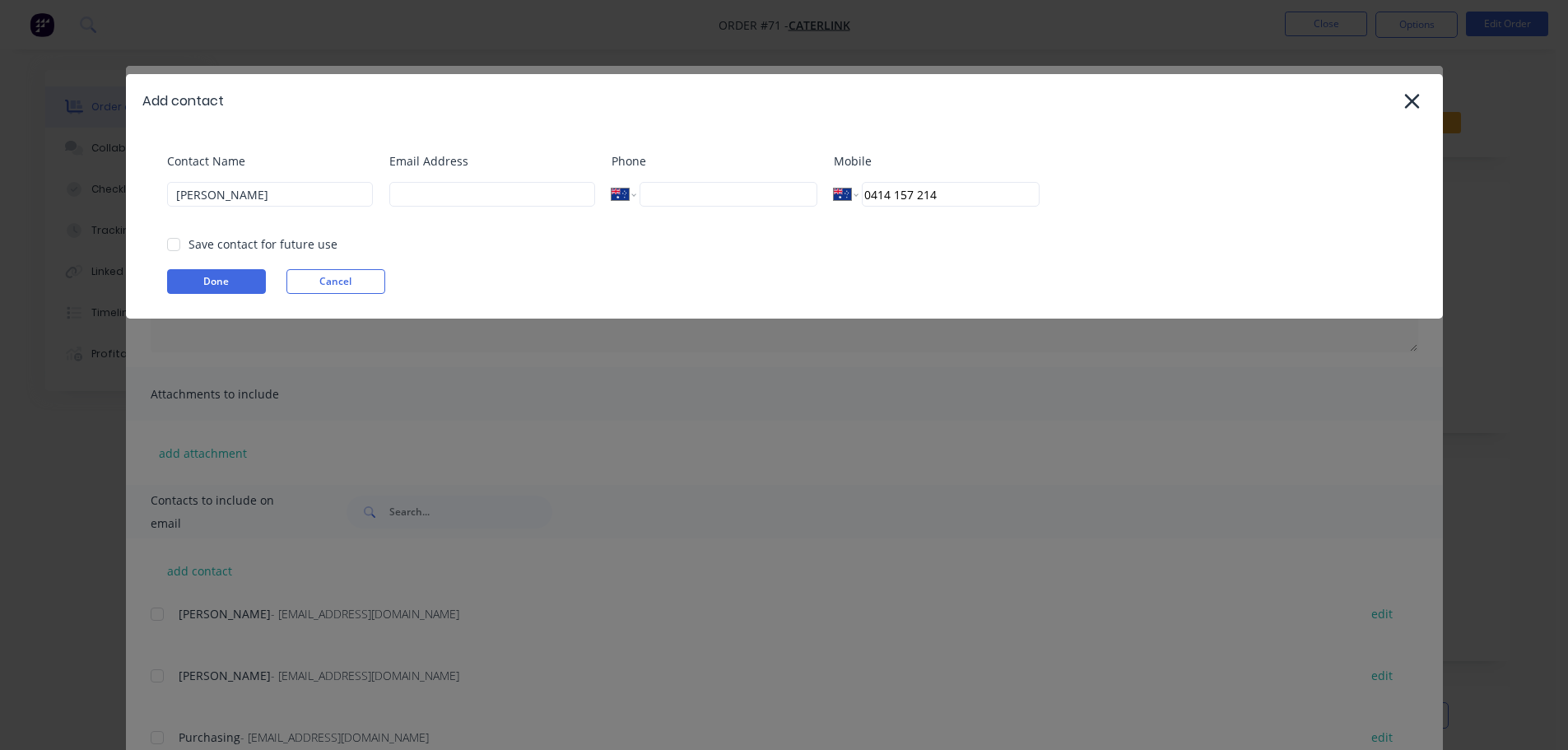
click at [745, 196] on input "tel" at bounding box center [728, 194] width 177 height 24
paste input "[PHONE_NUMBER]"
type input "[PHONE_NUMBER]"
click at [726, 219] on div "Phone International [GEOGRAPHIC_DATA] [GEOGRAPHIC_DATA] [GEOGRAPHIC_DATA] [GEOG…" at bounding box center [715, 185] width 206 height 66
click at [511, 197] on input at bounding box center [492, 194] width 206 height 24
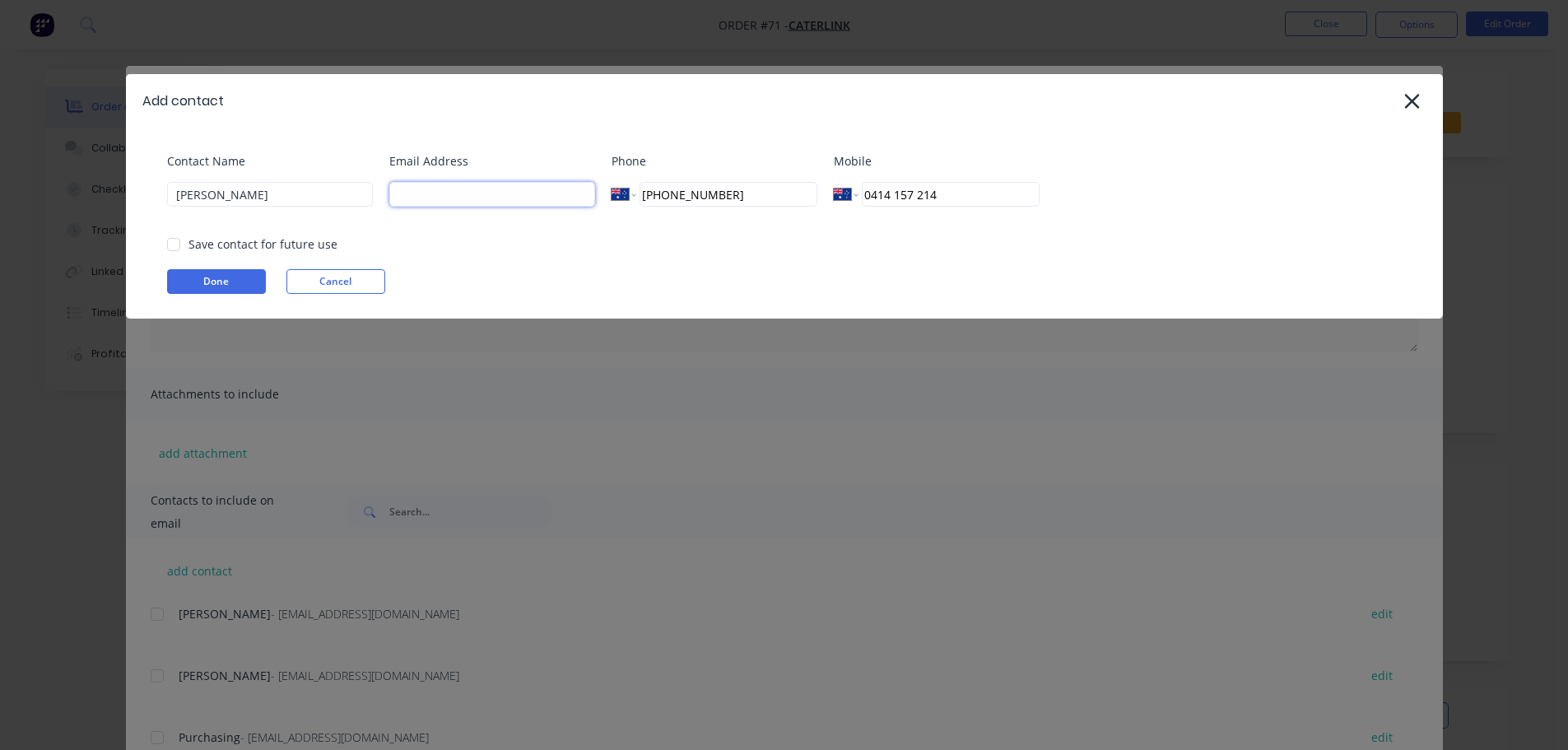
click at [524, 190] on input at bounding box center [492, 194] width 206 height 24
paste input "[PERSON_NAME] <[EMAIL_ADDRESS][DOMAIN_NAME]>"
drag, startPoint x: 444, startPoint y: 196, endPoint x: 299, endPoint y: 192, distance: 145.1
click at [299, 192] on div "Contact Name [PERSON_NAME] Email Address [PERSON_NAME] <[EMAIL_ADDRESS][DOMAIN_…" at bounding box center [792, 185] width 1251 height 66
click at [549, 195] on input "[EMAIL_ADDRESS][DOMAIN_NAME]>" at bounding box center [492, 194] width 206 height 24
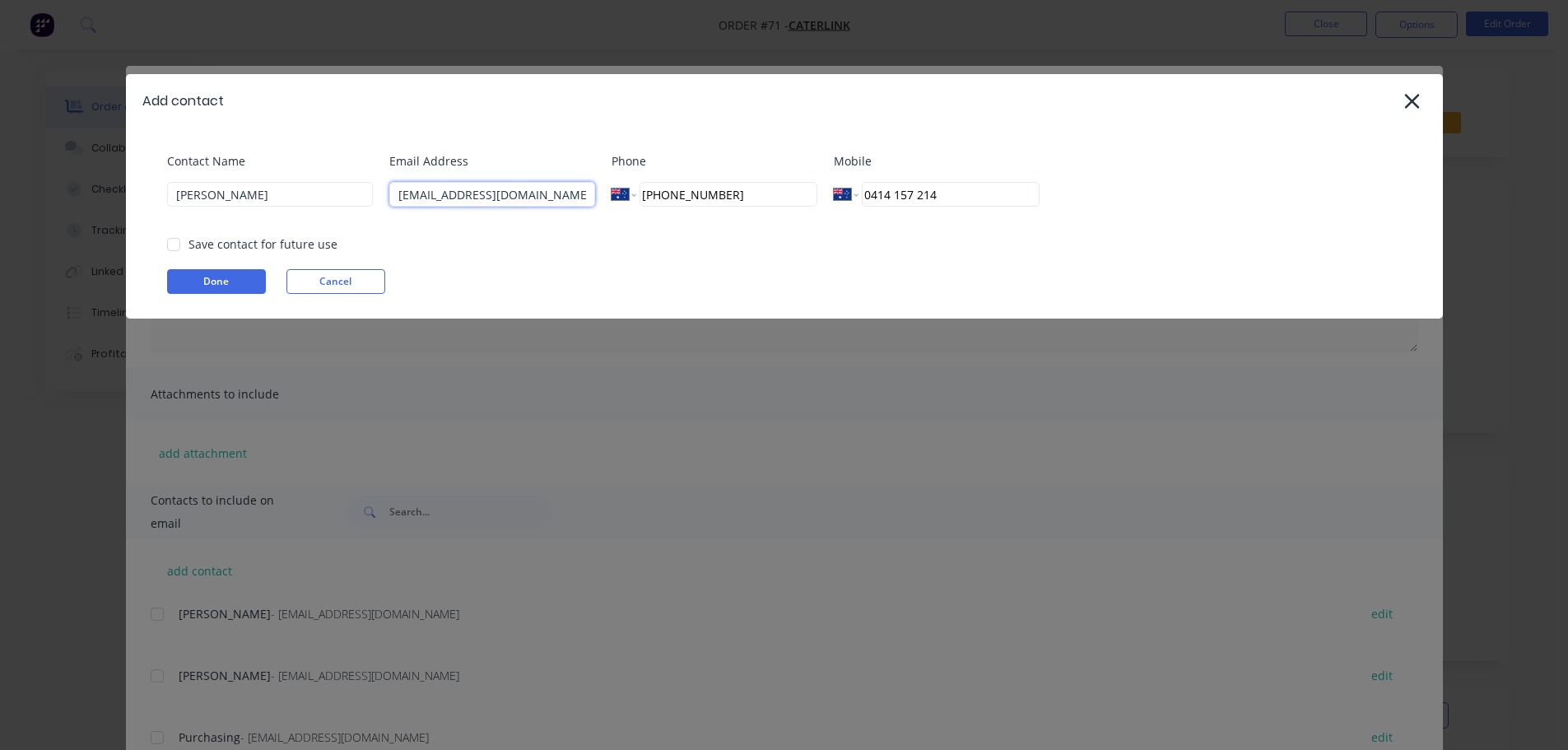
type input "[EMAIL_ADDRESS][DOMAIN_NAME]"
click at [569, 219] on div "Email Address [EMAIL_ADDRESS][DOMAIN_NAME]" at bounding box center [492, 185] width 206 height 66
drag, startPoint x: 178, startPoint y: 250, endPoint x: 171, endPoint y: 258, distance: 10.6
click at [178, 249] on div at bounding box center [174, 244] width 33 height 33
click at [179, 272] on button "Done" at bounding box center [216, 281] width 99 height 24
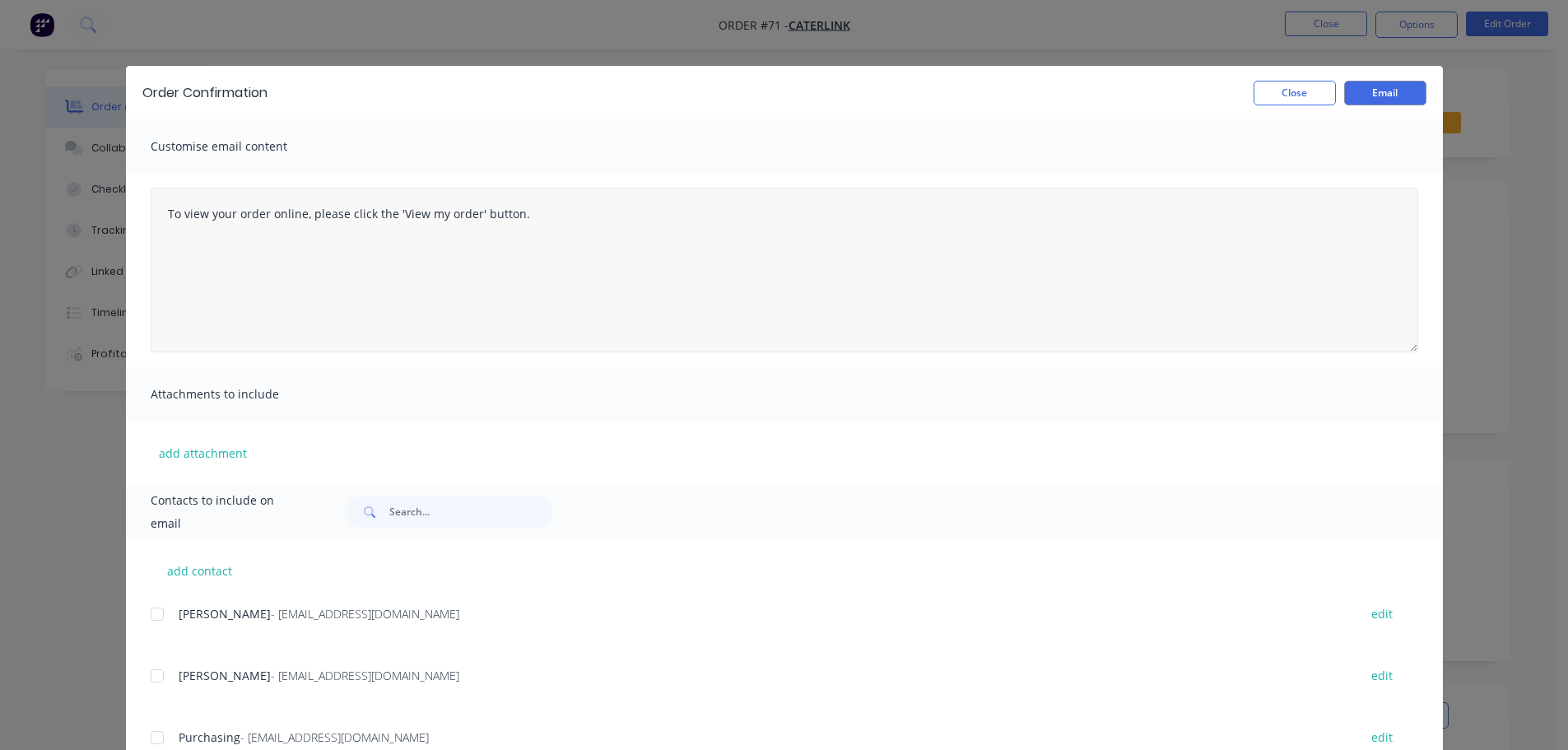
scroll to position [184, 0]
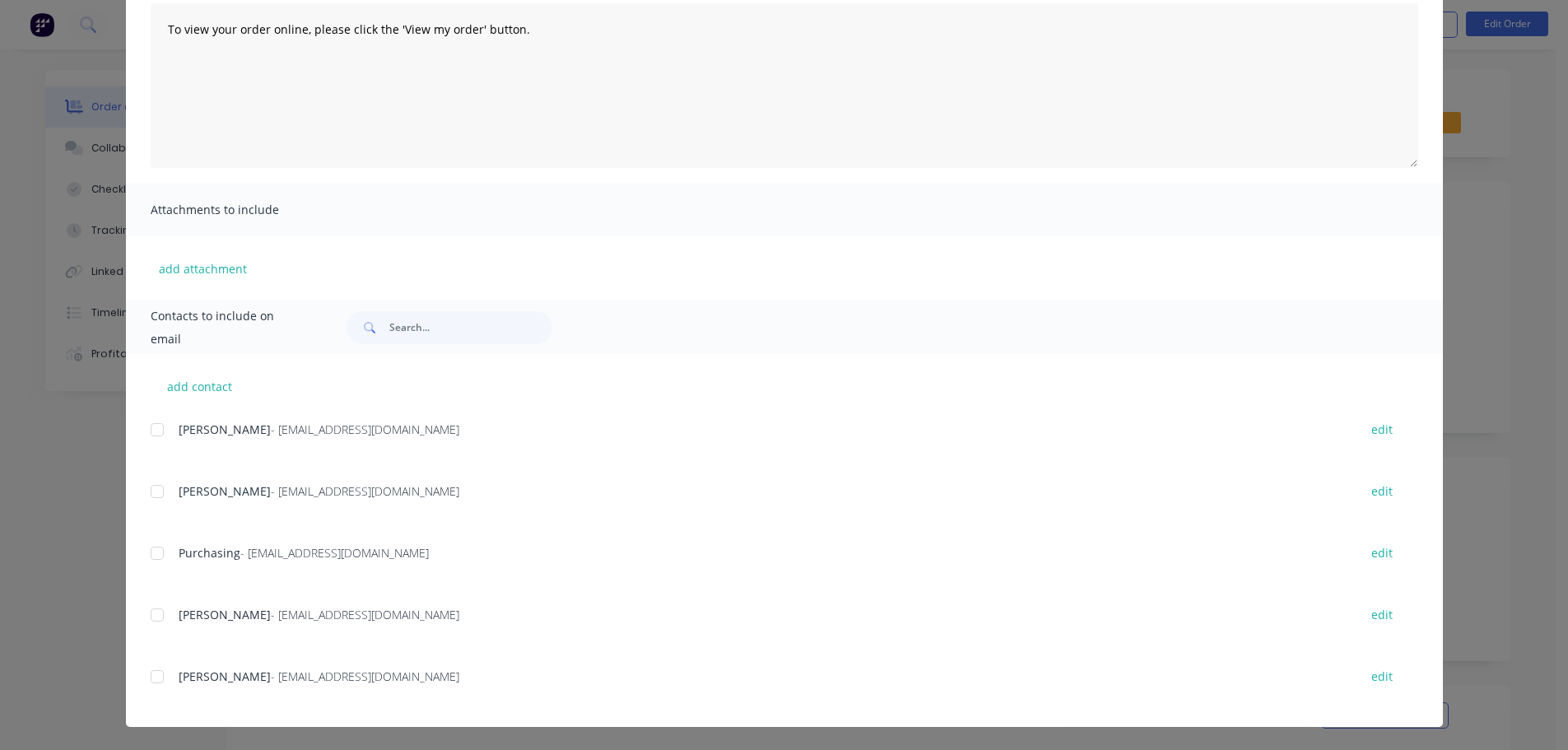
click at [140, 679] on div "add contact [PERSON_NAME] - [EMAIL_ADDRESS][DOMAIN_NAME] edit [PERSON_NAME] - […" at bounding box center [784, 540] width 1317 height 373
click at [161, 679] on div at bounding box center [157, 677] width 33 height 33
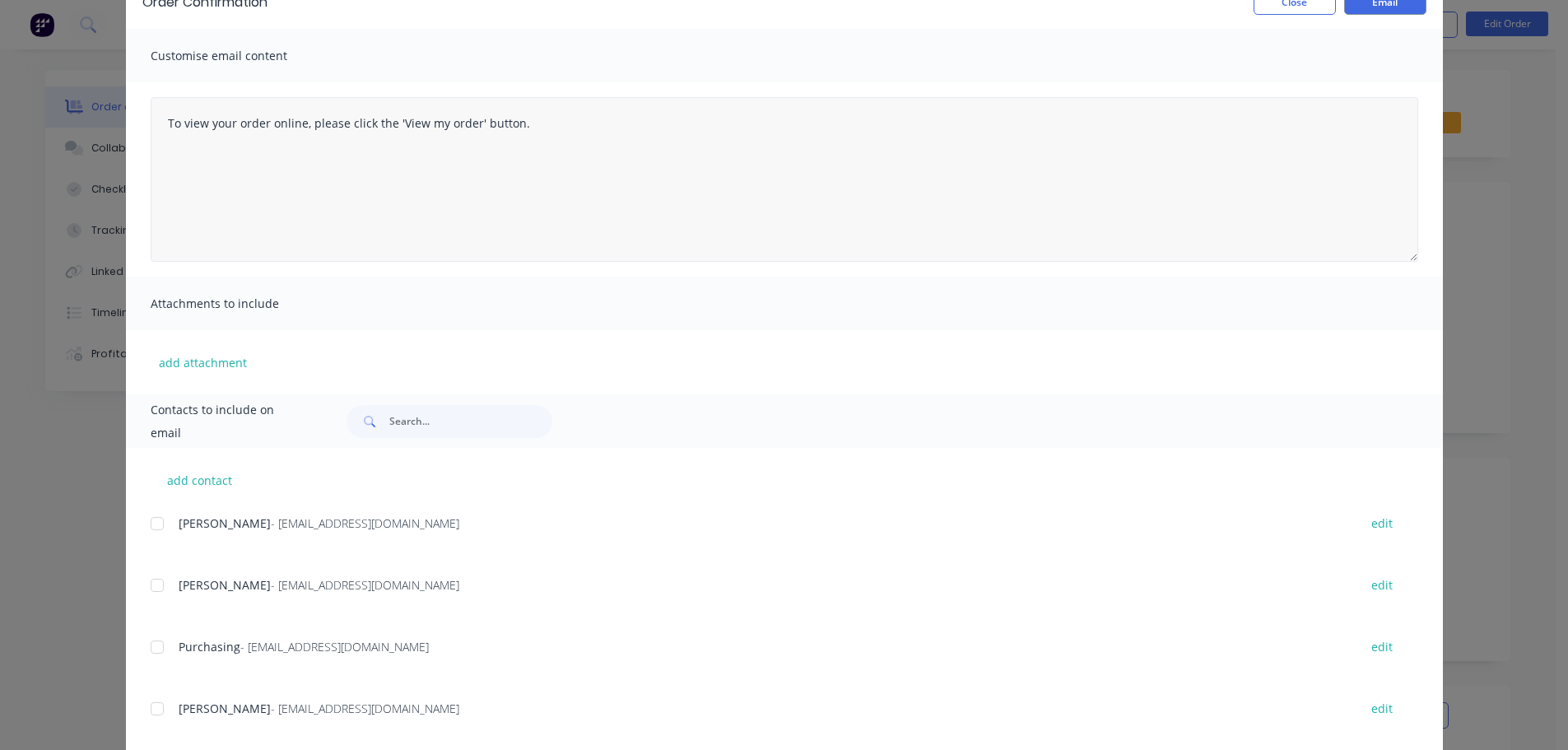
scroll to position [0, 0]
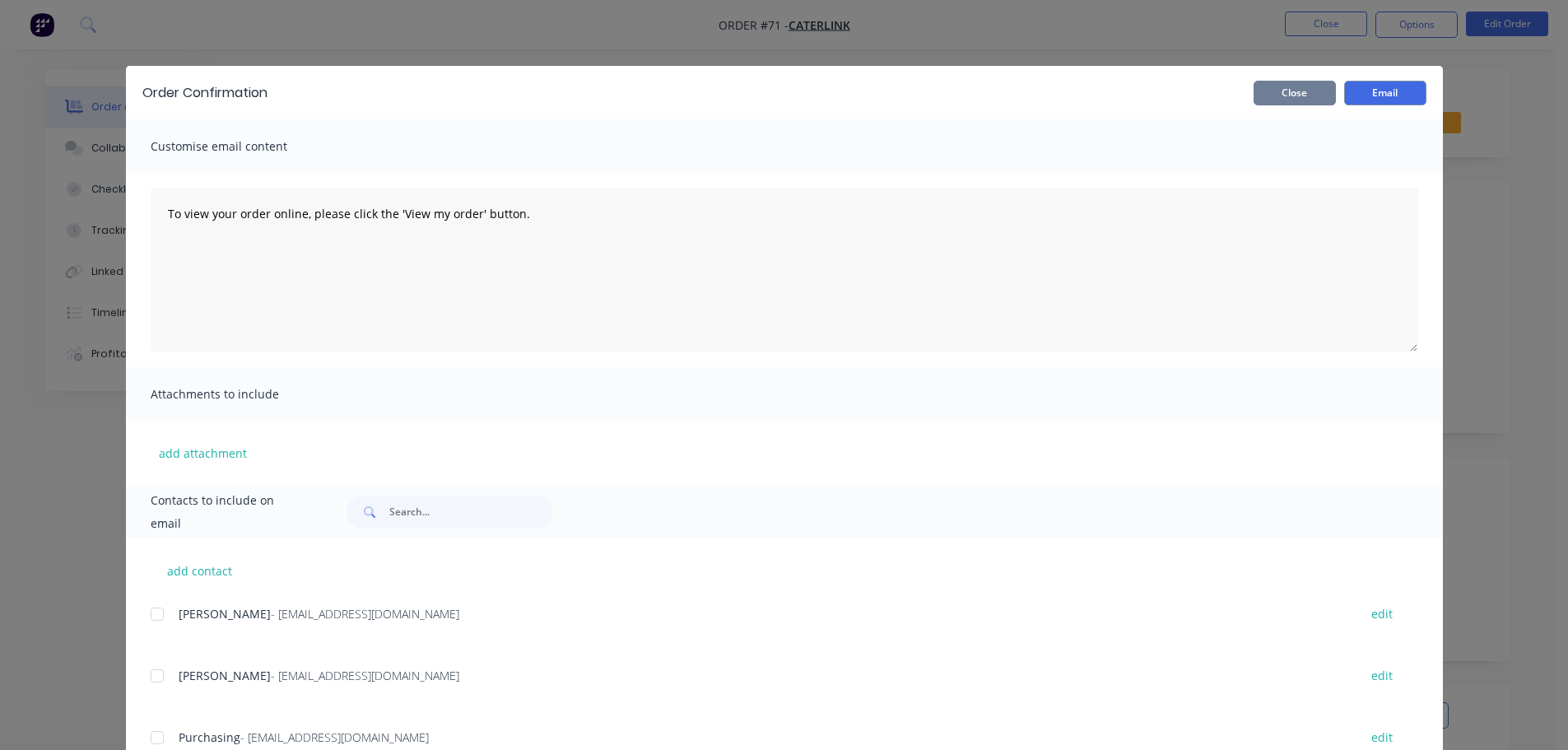
click at [1300, 93] on button "Close" at bounding box center [1295, 93] width 82 height 24
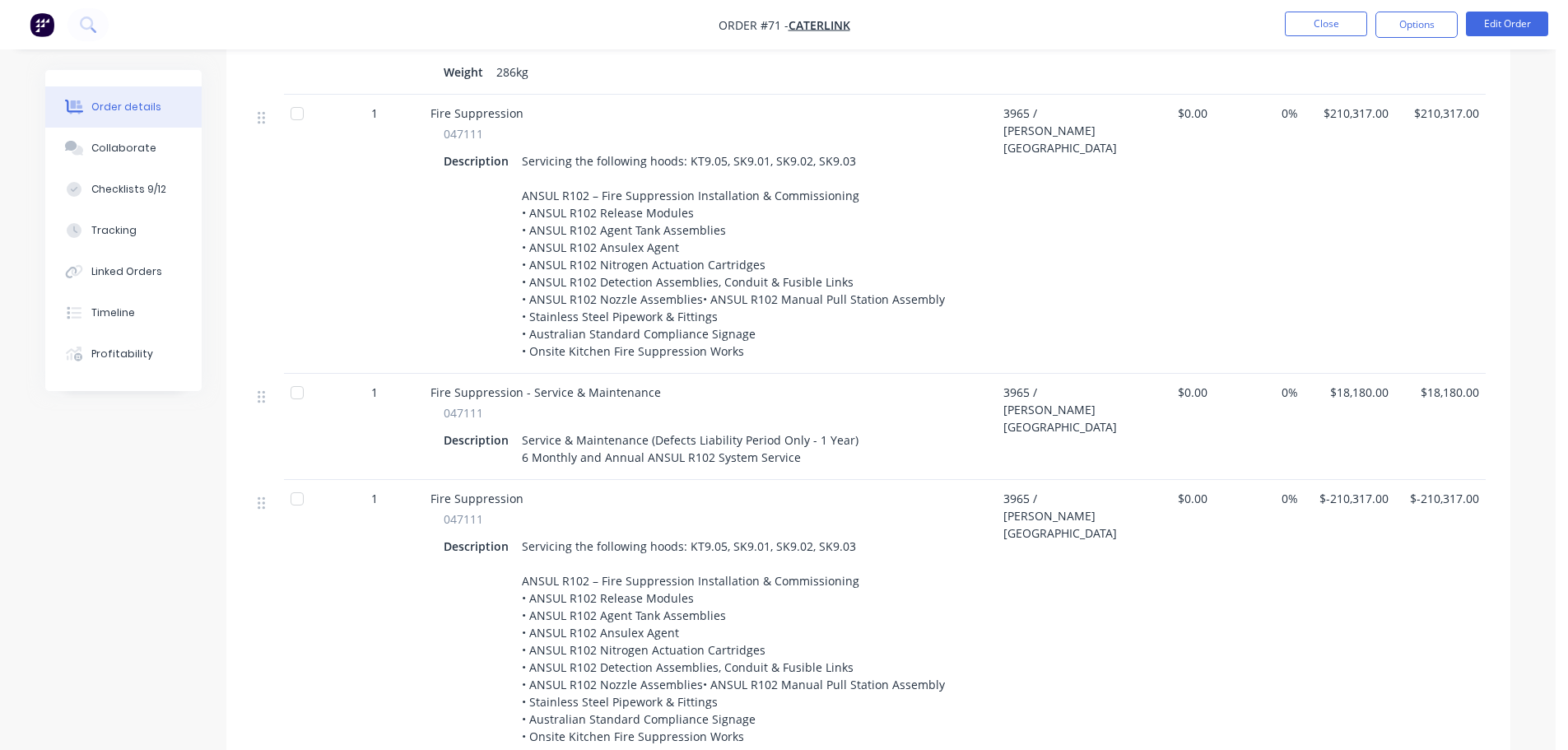
scroll to position [2086, 0]
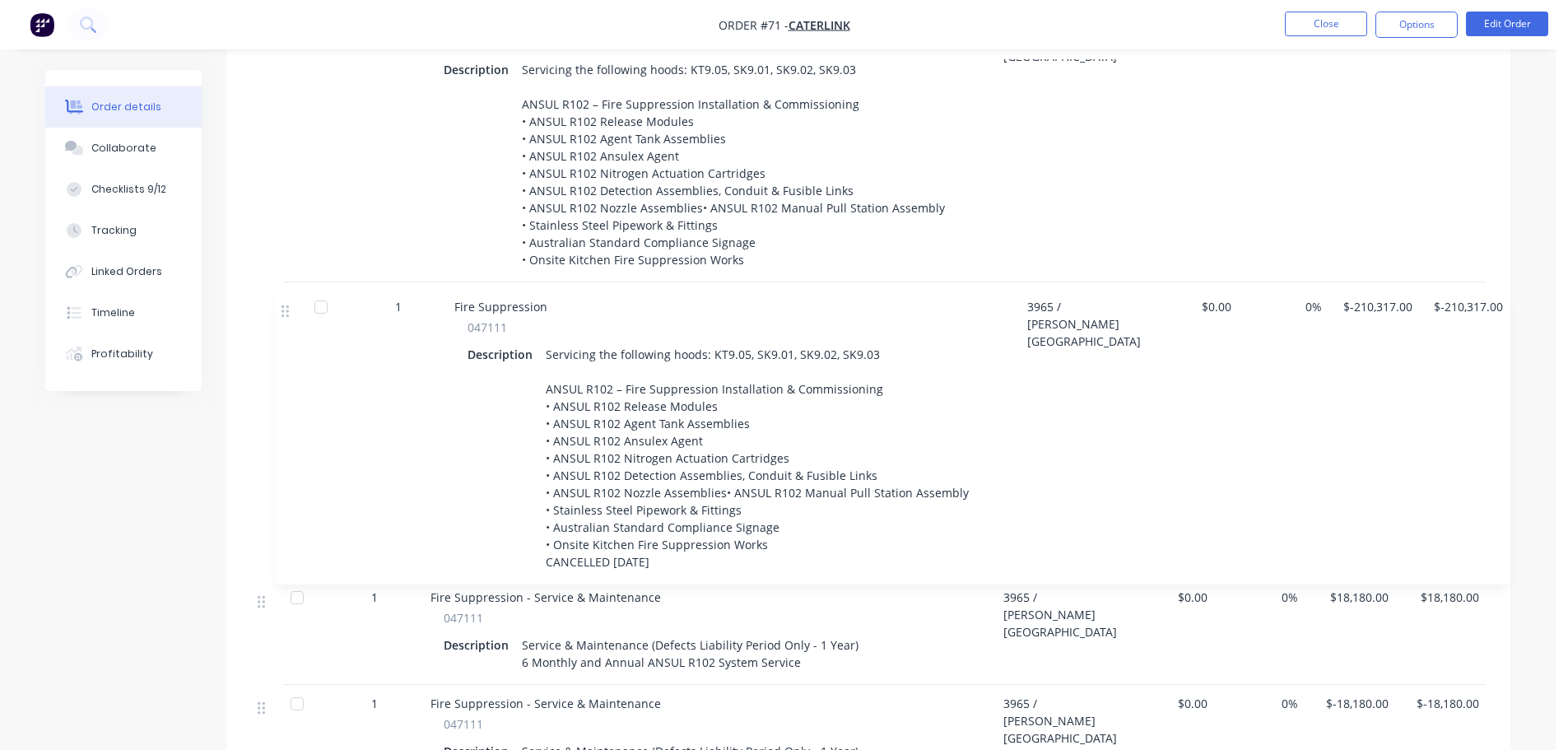
drag, startPoint x: 260, startPoint y: 398, endPoint x: 284, endPoint y: 306, distance: 95.1
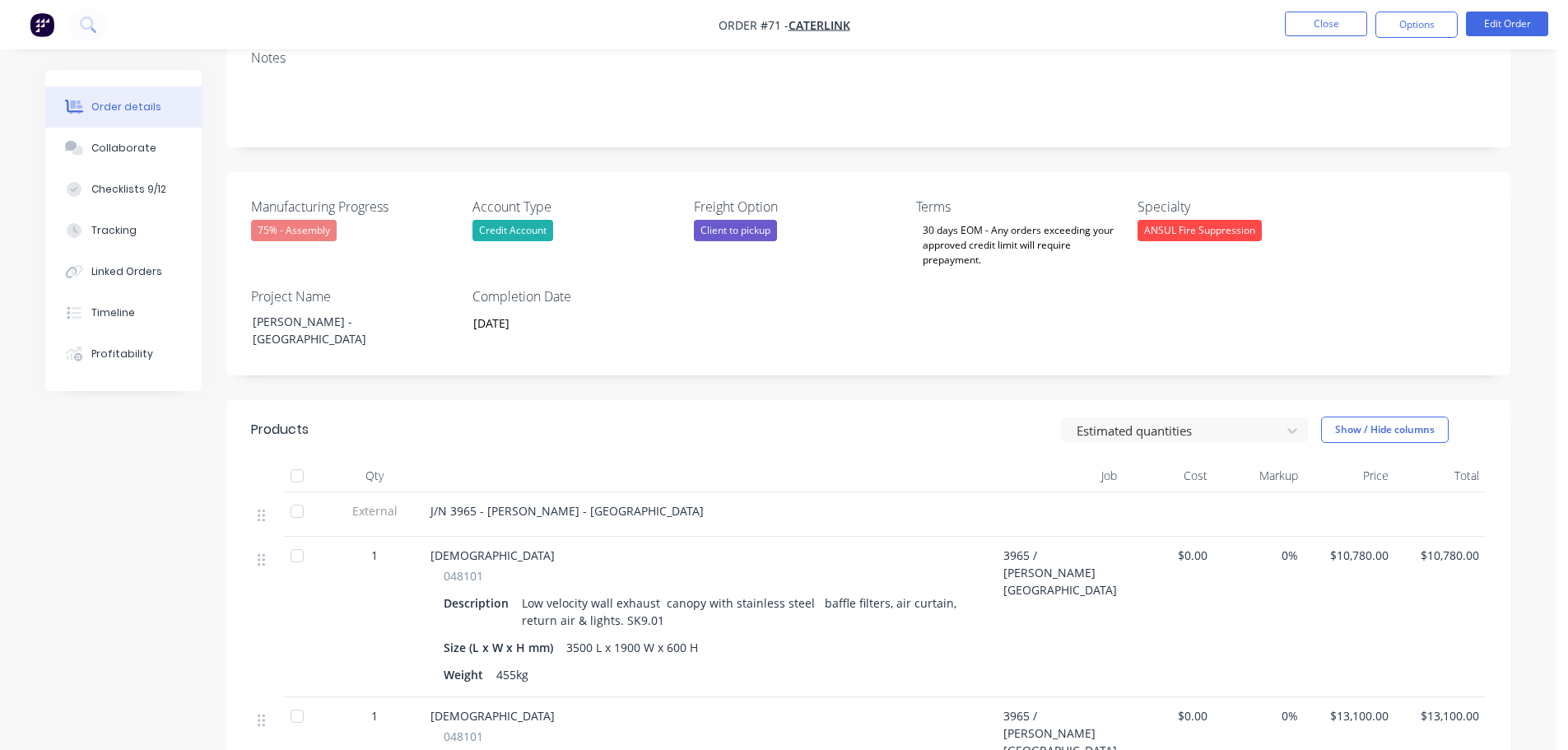
scroll to position [0, 0]
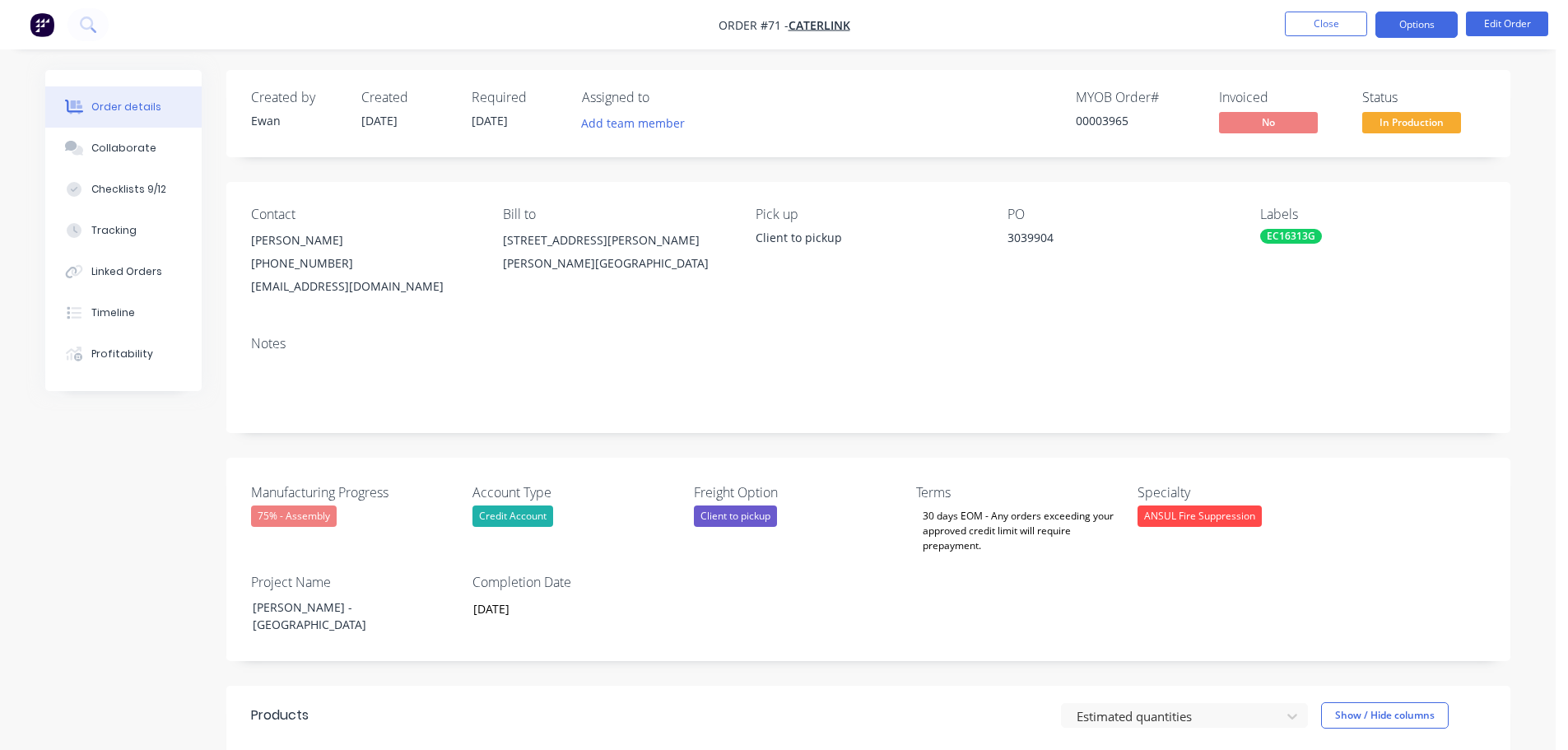
click at [1405, 31] on button "Options" at bounding box center [1416, 24] width 82 height 26
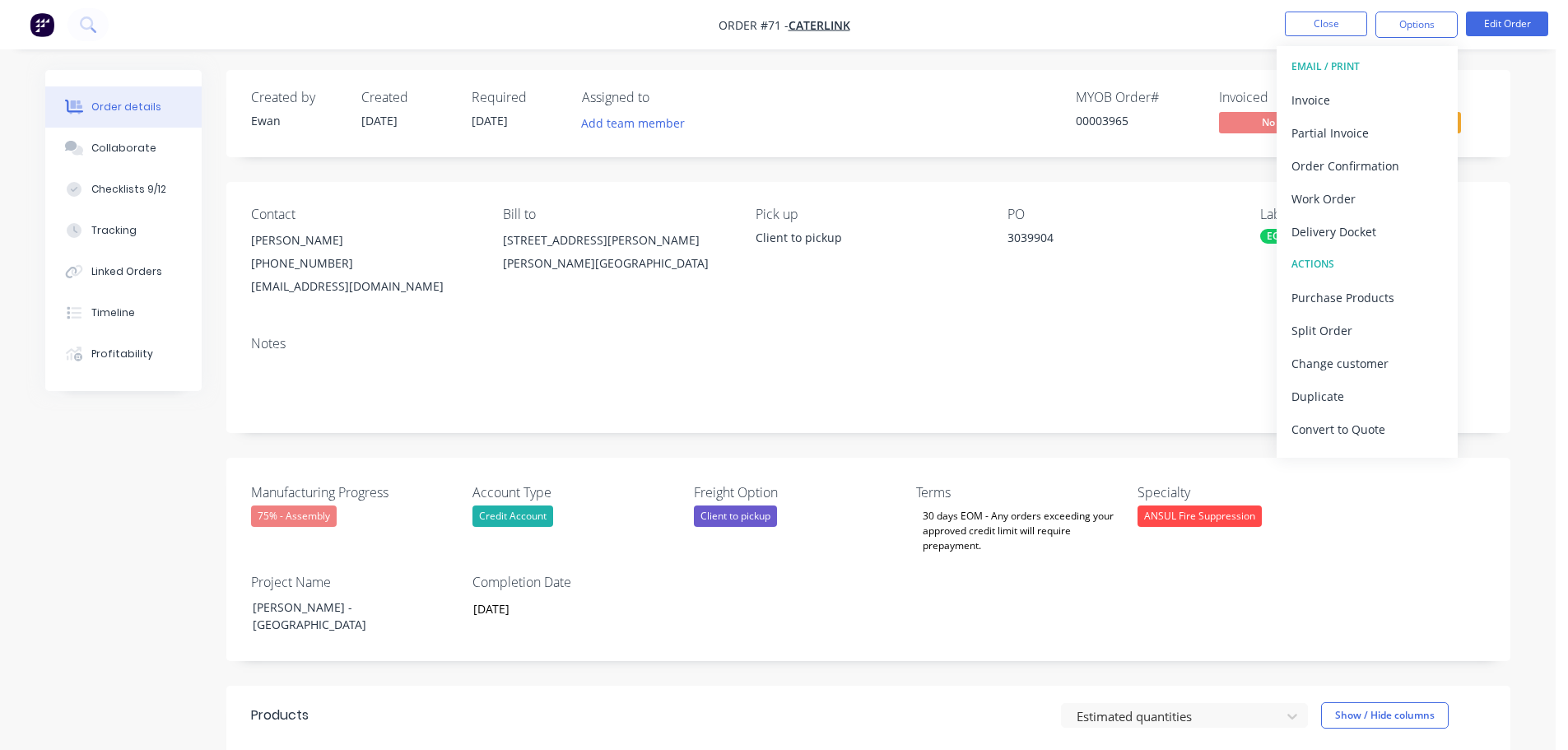
click at [1098, 309] on div "Contact [PERSON_NAME] [PHONE_NUMBER] [EMAIL_ADDRESS][DOMAIN_NAME] Bill to [STRE…" at bounding box center [868, 251] width 1284 height 141
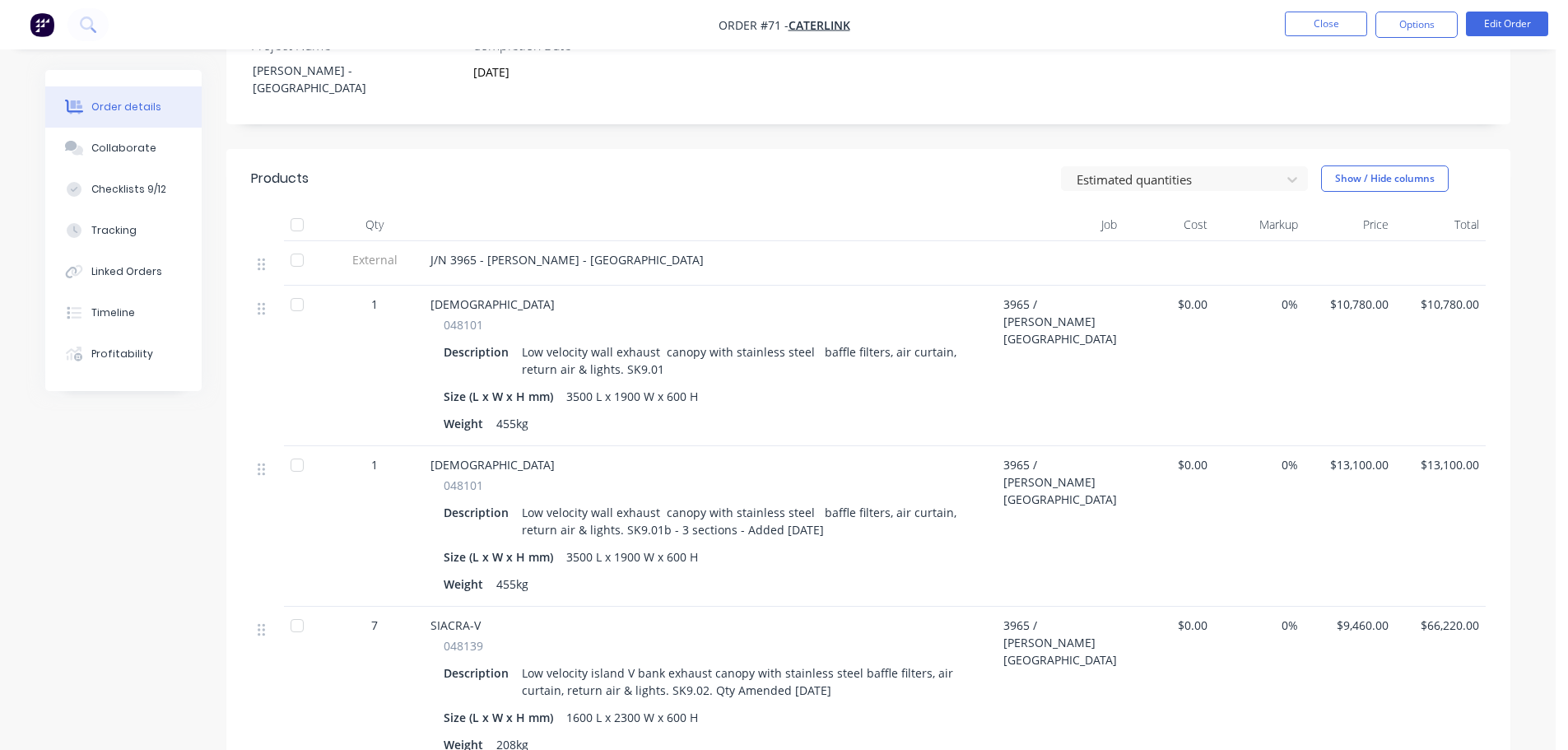
scroll to position [823, 0]
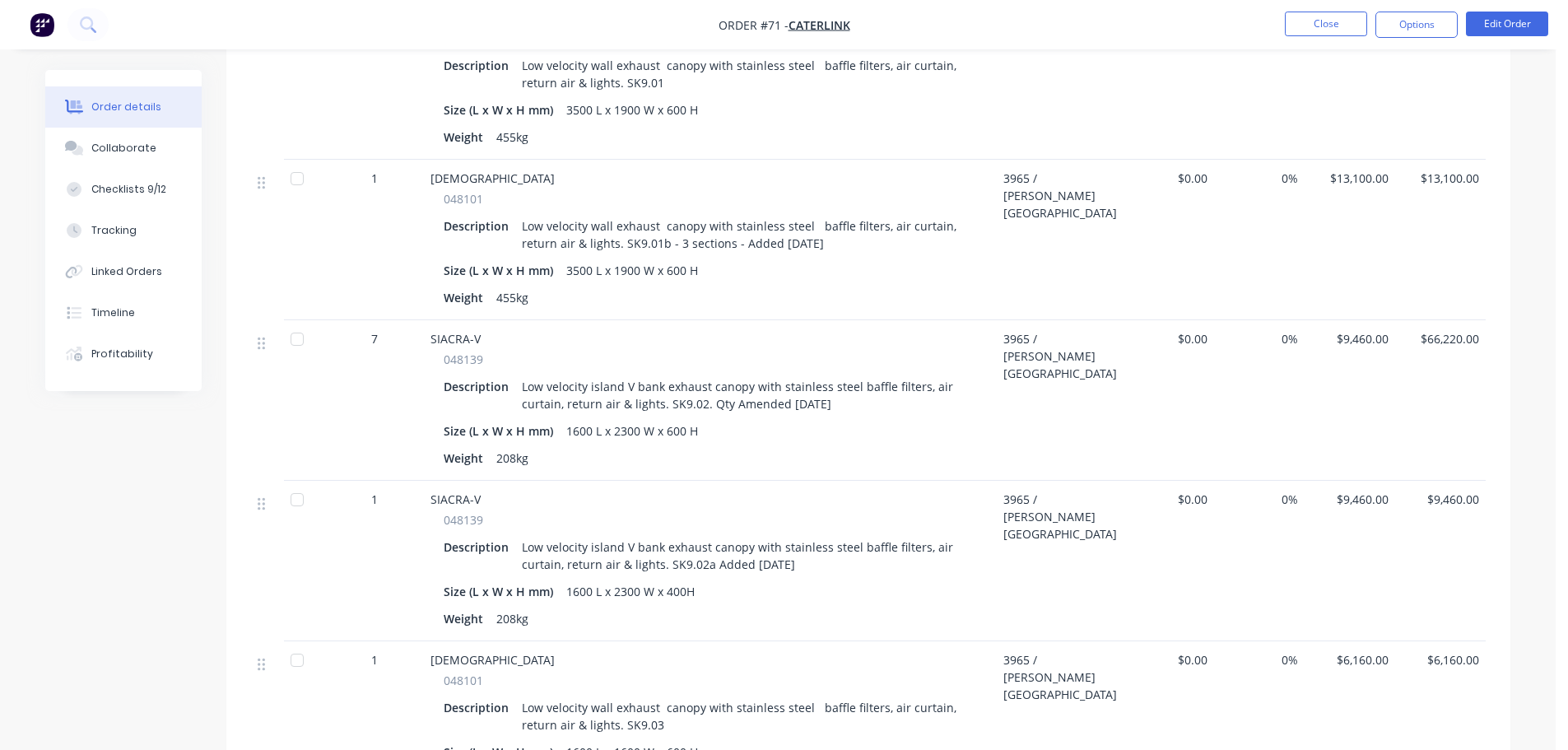
click at [255, 337] on div at bounding box center [268, 401] width 33 height 161
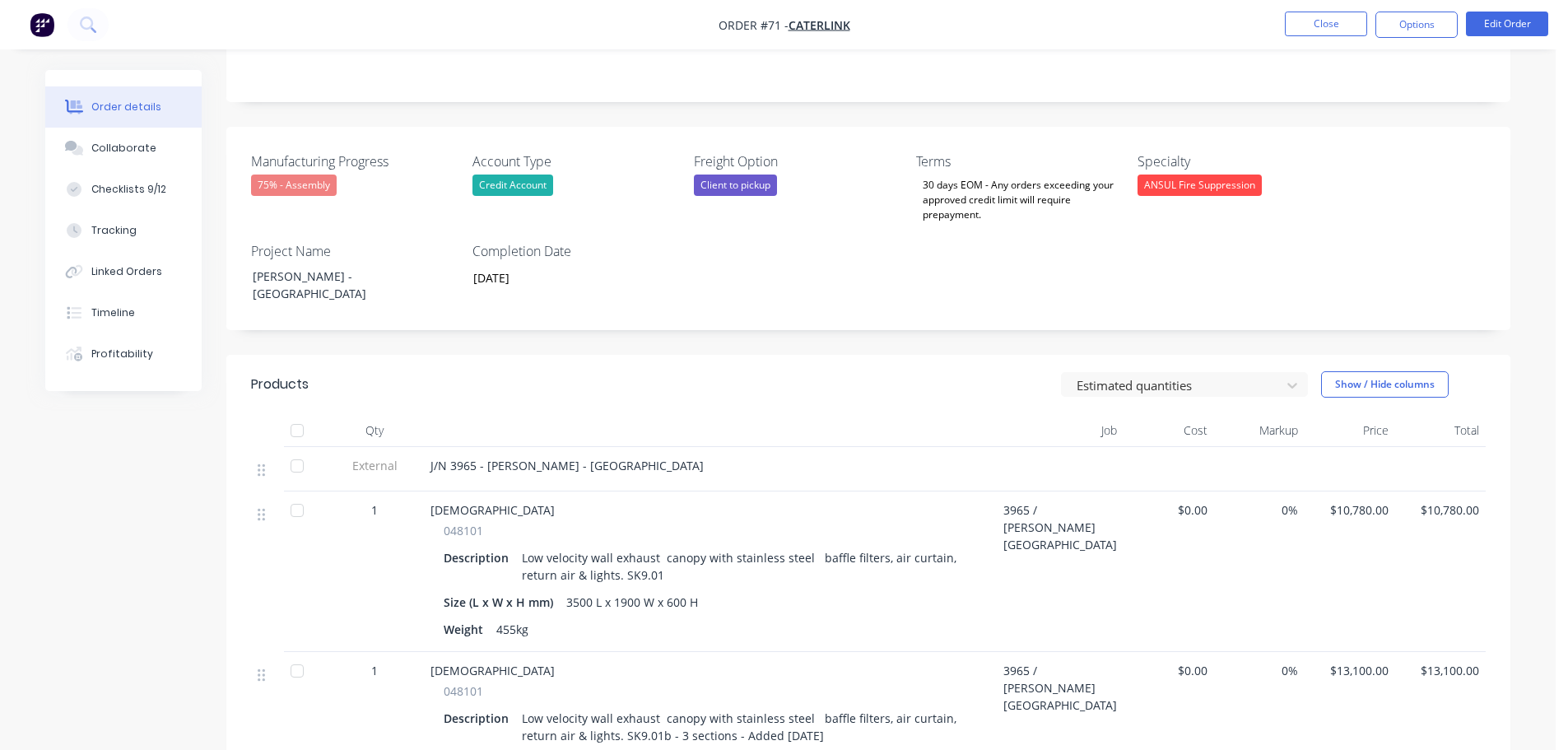
scroll to position [0, 0]
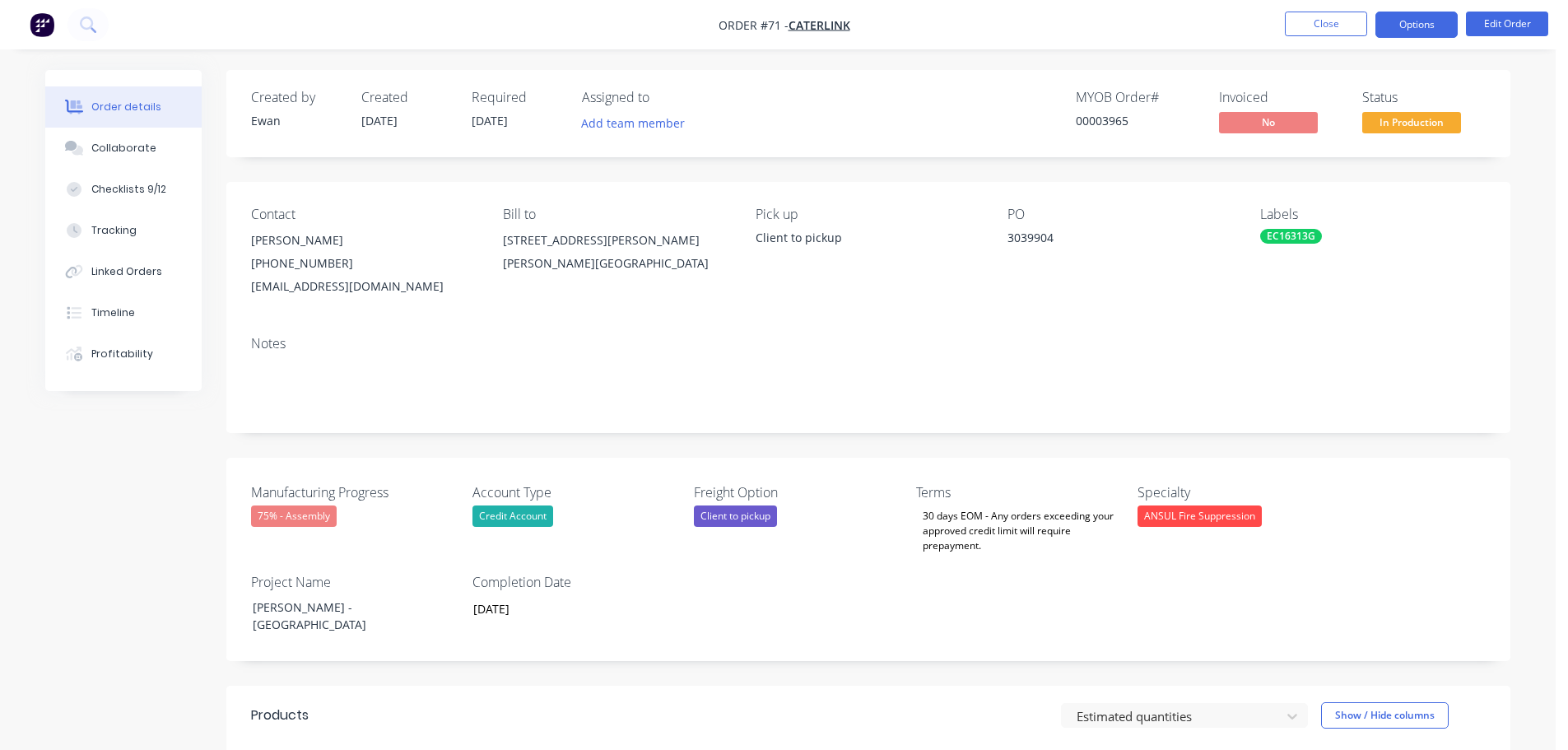
click at [1431, 25] on button "Options" at bounding box center [1416, 24] width 82 height 26
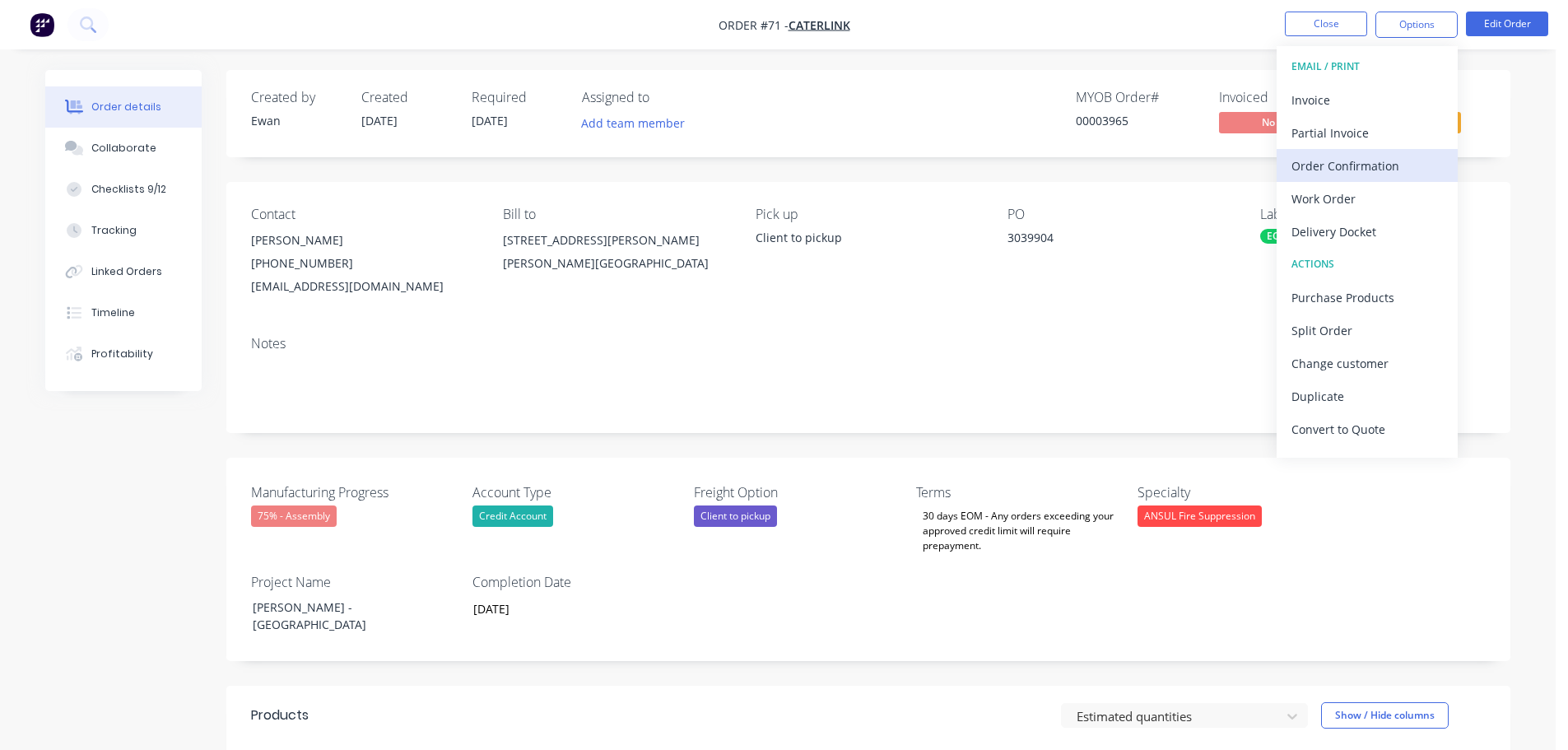
click at [1389, 164] on div "Order Confirmation" at bounding box center [1366, 165] width 151 height 24
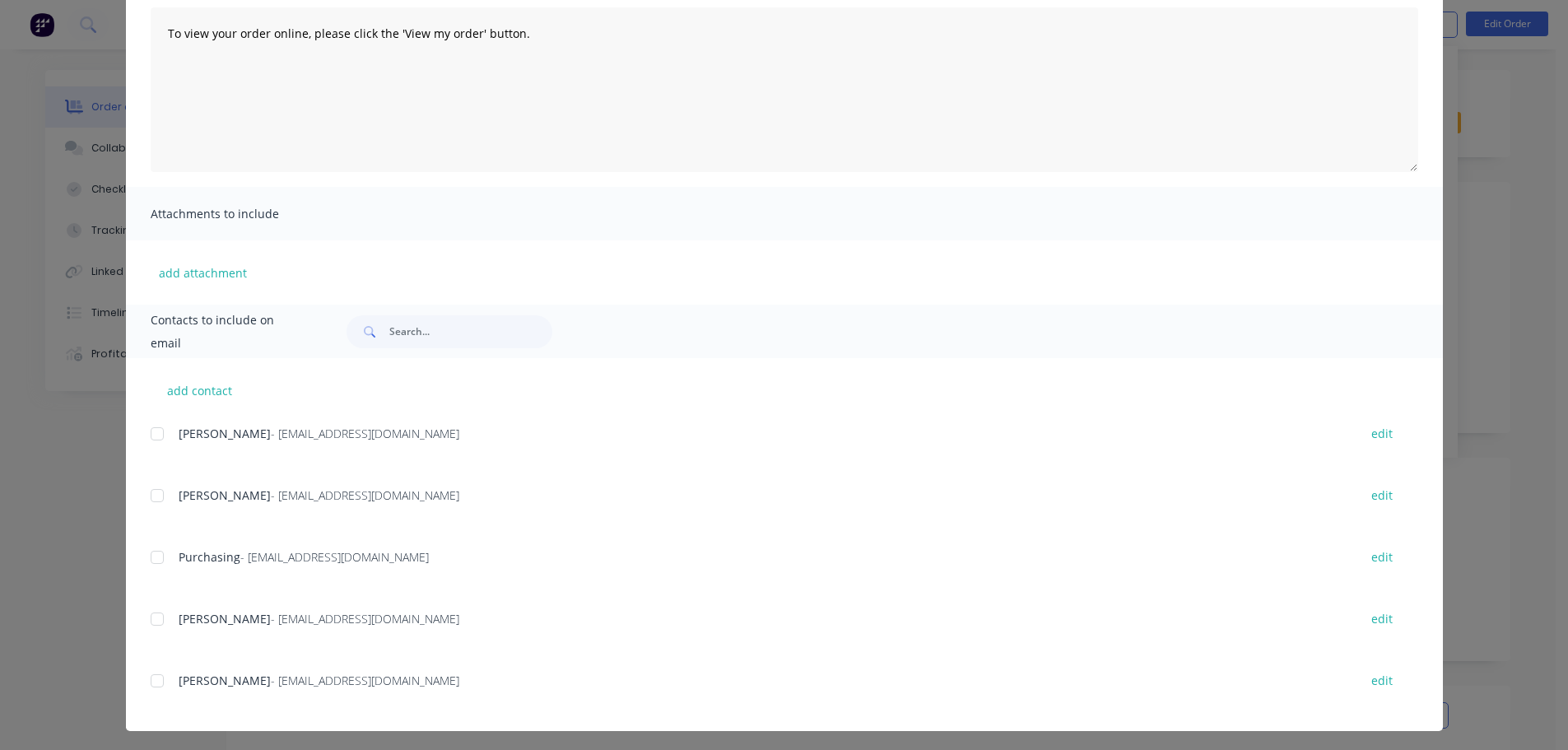
scroll to position [184, 0]
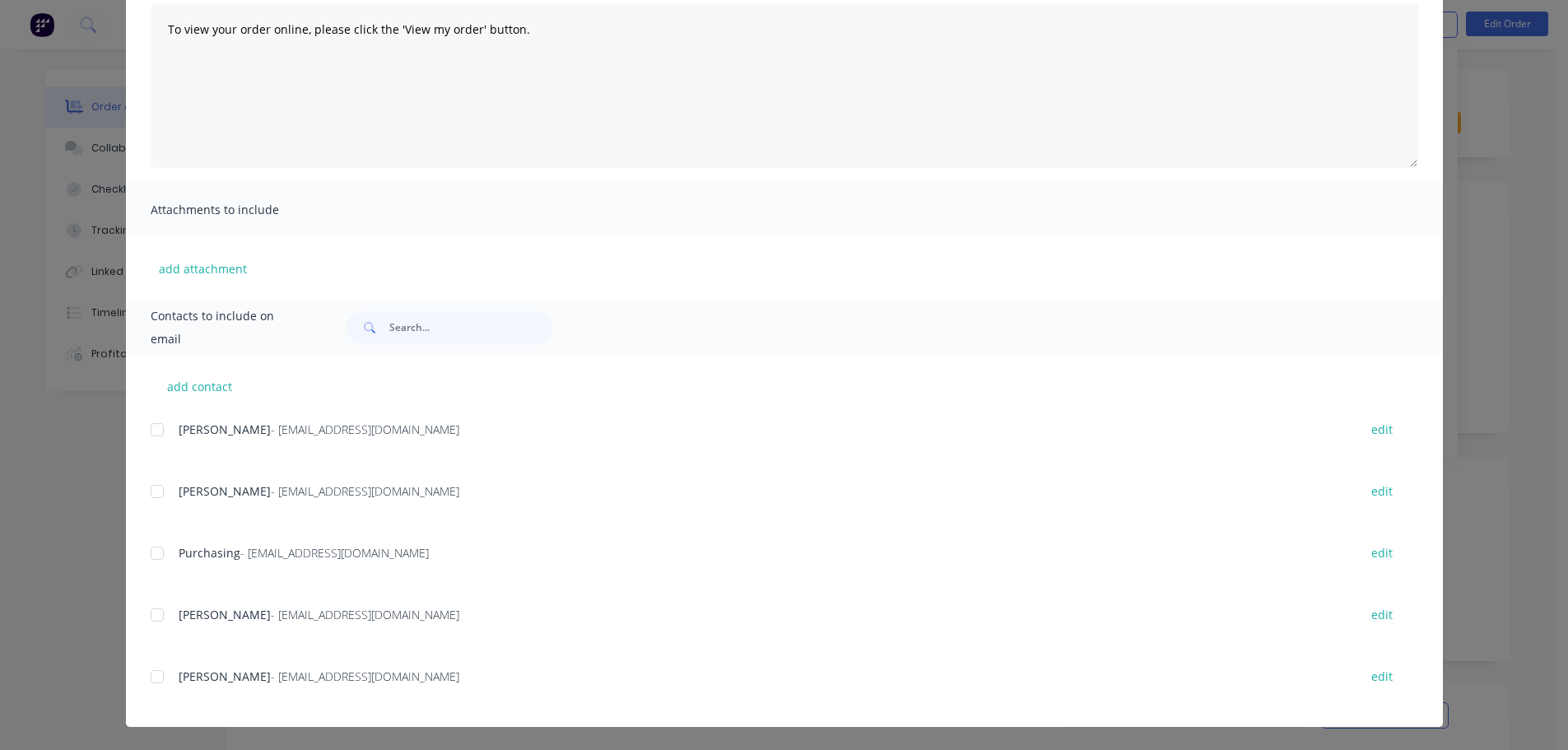
click at [154, 673] on div at bounding box center [157, 677] width 33 height 33
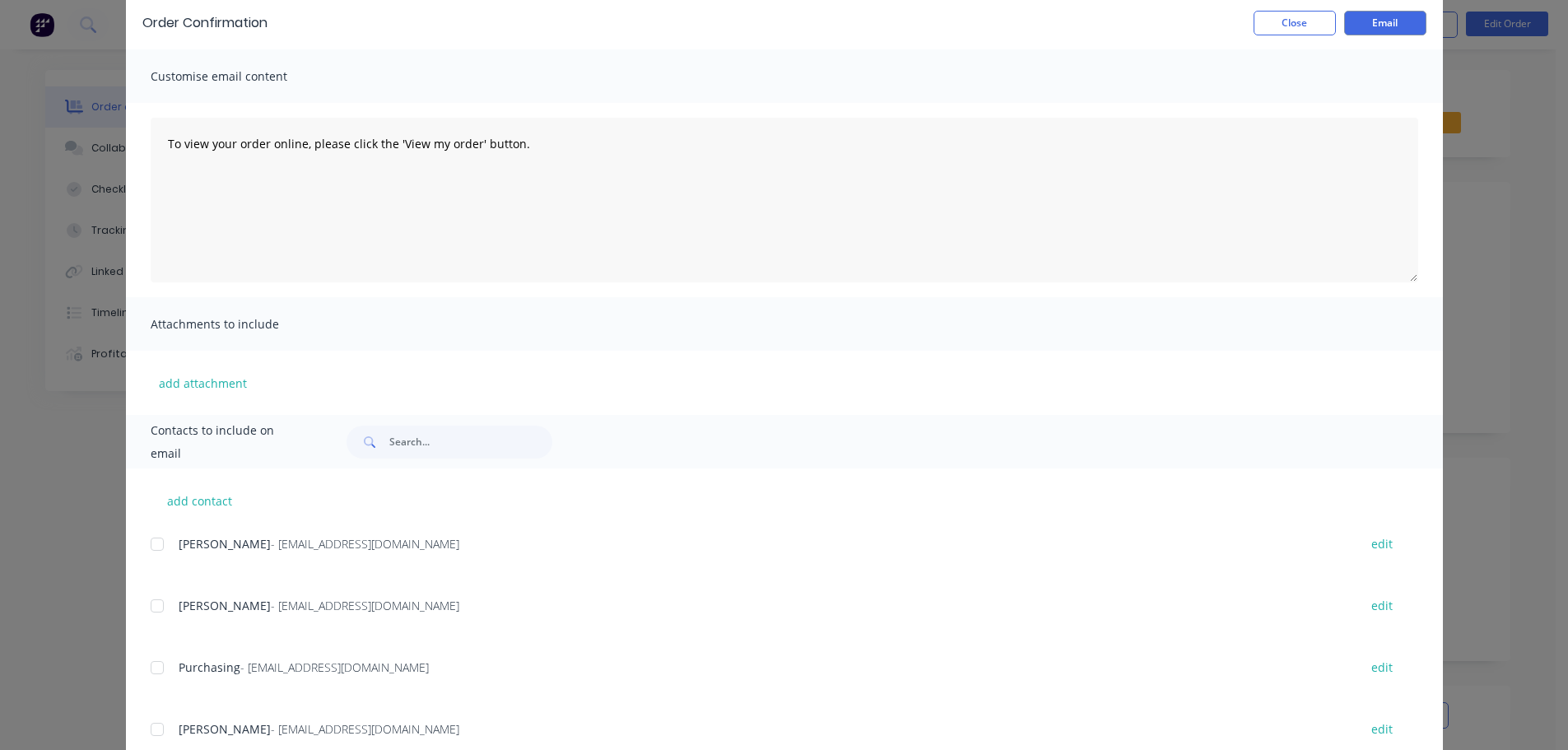
scroll to position [0, 0]
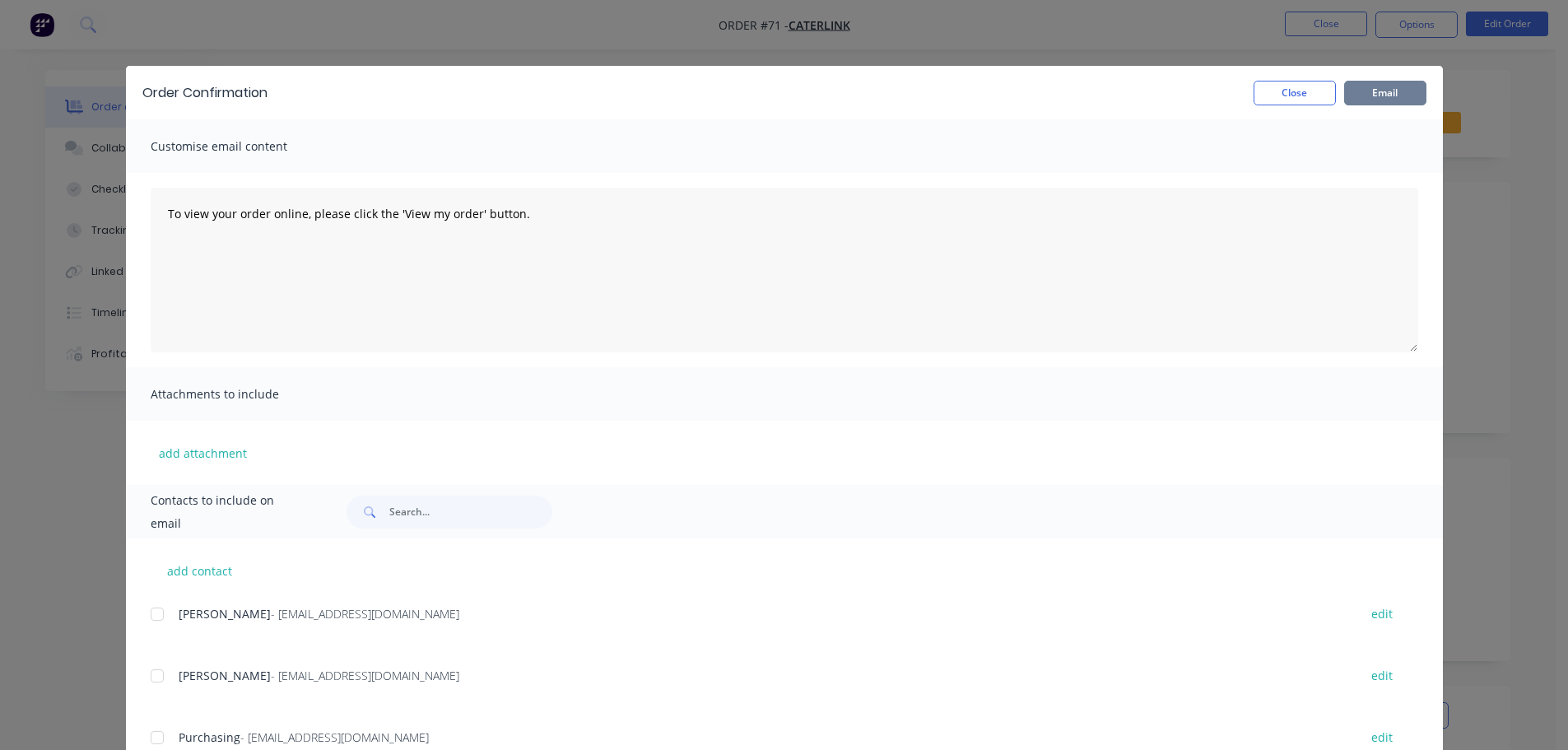
click at [1389, 80] on button "Email" at bounding box center [1386, 93] width 82 height 24
